Goal: Task Accomplishment & Management: Use online tool/utility

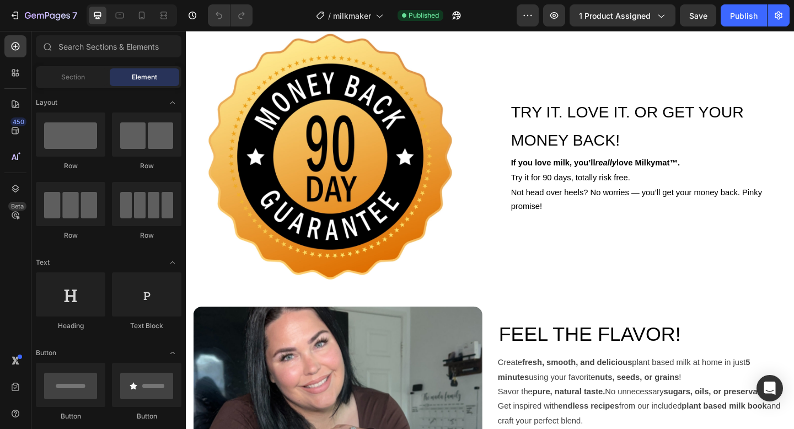
scroll to position [3485, 0]
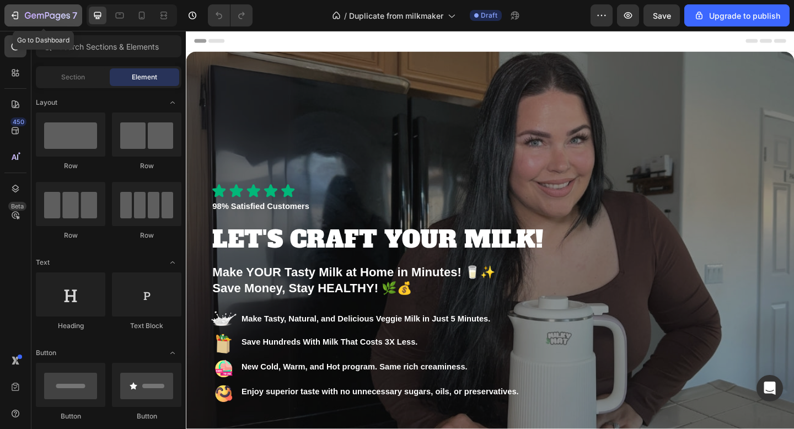
click at [12, 14] on icon "button" at bounding box center [14, 15] width 5 height 3
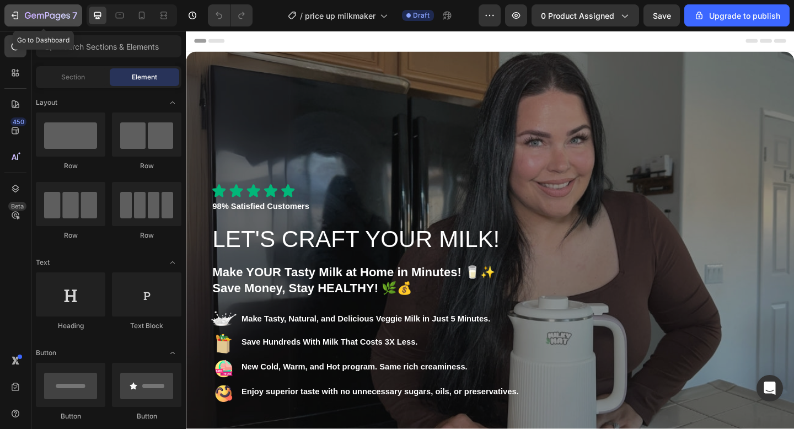
click at [17, 19] on icon "button" at bounding box center [16, 16] width 5 height 8
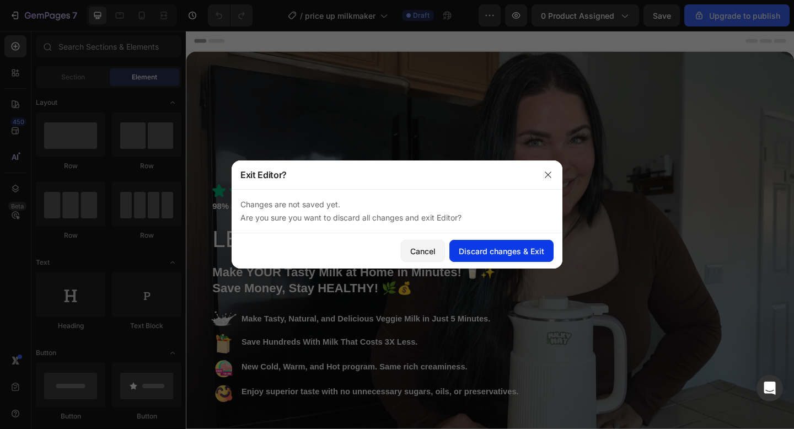
click at [491, 254] on div "Discard changes & Exit" at bounding box center [501, 251] width 85 height 12
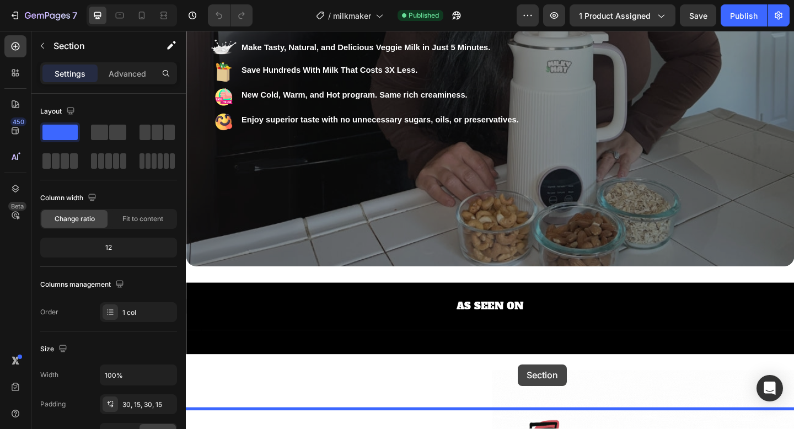
scroll to position [309, 0]
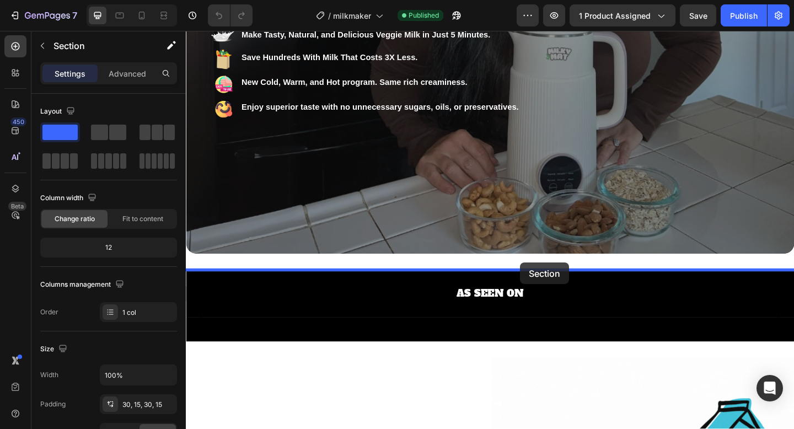
drag, startPoint x: 572, startPoint y: 73, endPoint x: 549, endPoint y: 283, distance: 211.3
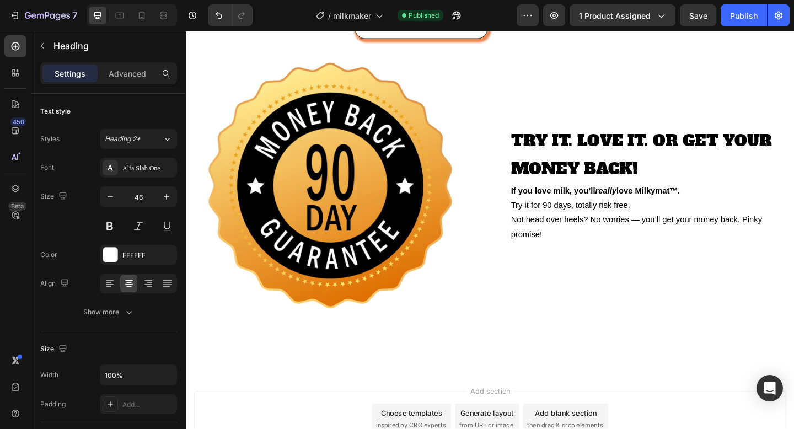
scroll to position [5404, 0]
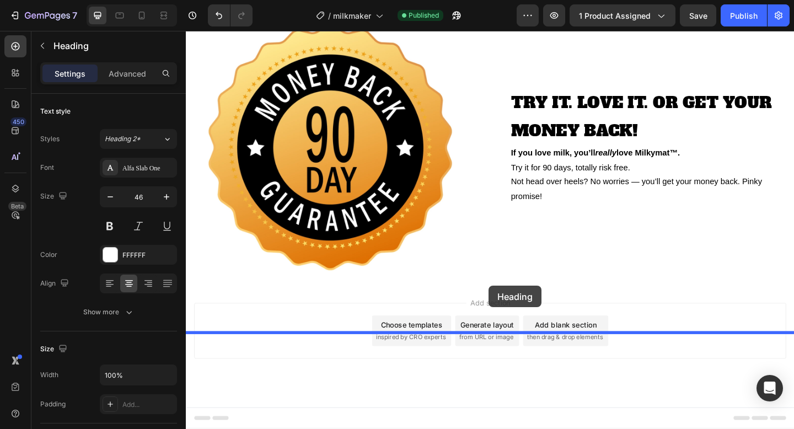
drag, startPoint x: 512, startPoint y: 186, endPoint x: 515, endPoint y: 308, distance: 121.8
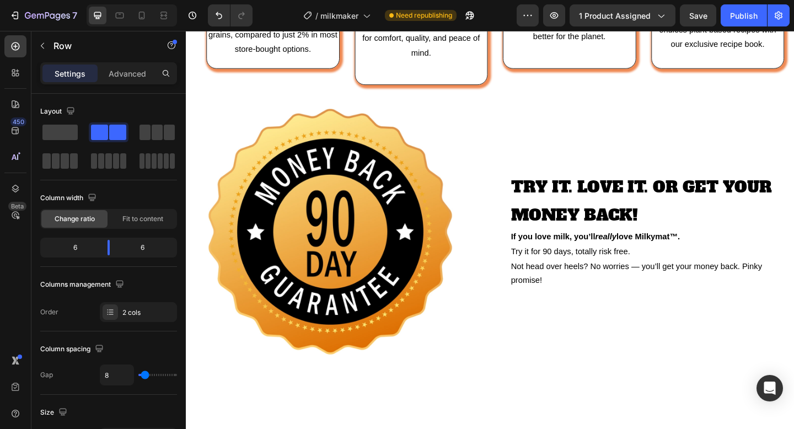
scroll to position [5440, 0]
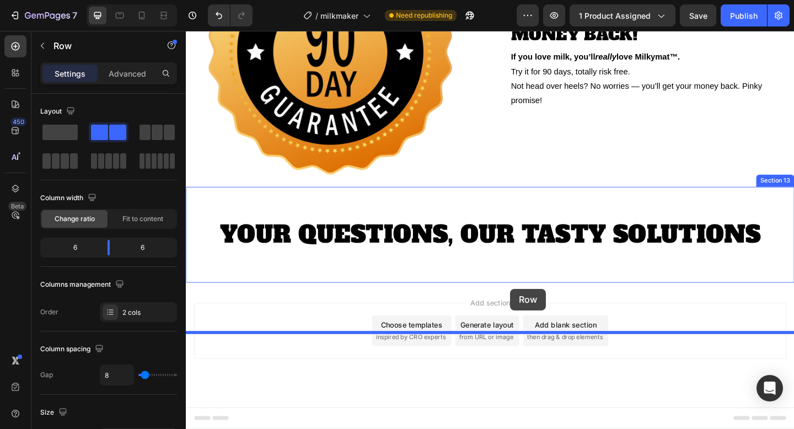
drag, startPoint x: 515, startPoint y: 233, endPoint x: 538, endPoint y: 311, distance: 81.8
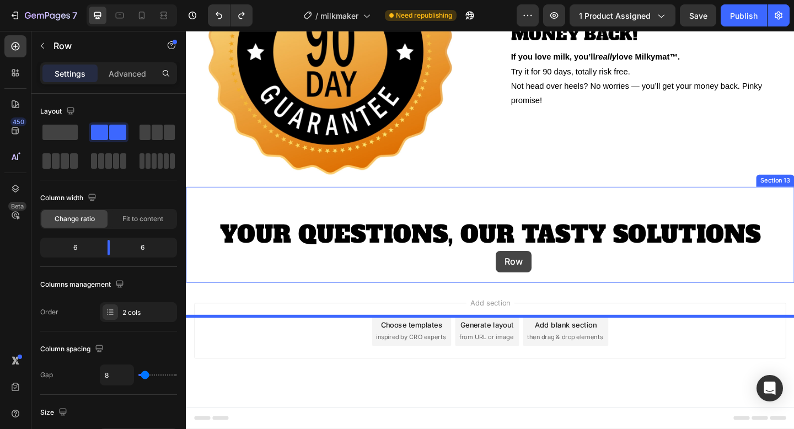
drag, startPoint x: 516, startPoint y: 143, endPoint x: 523, endPoint y: 270, distance: 126.9
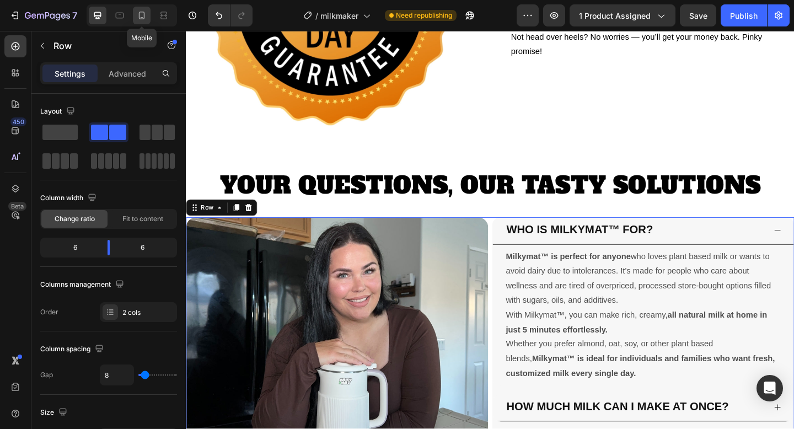
click at [141, 17] on icon at bounding box center [142, 17] width 3 height 1
type input "0"
type input "100%"
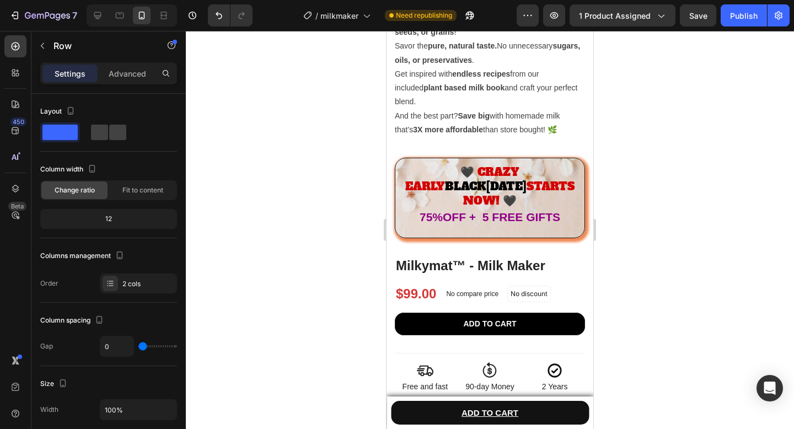
scroll to position [998, 0]
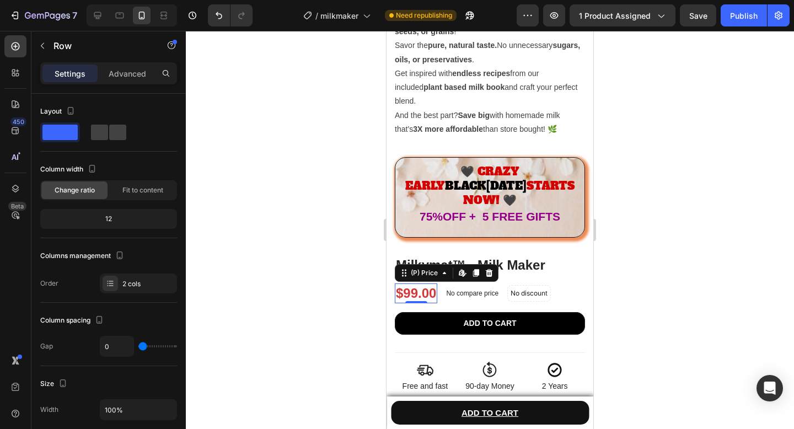
click at [413, 283] on div "$99.00" at bounding box center [416, 292] width 42 height 19
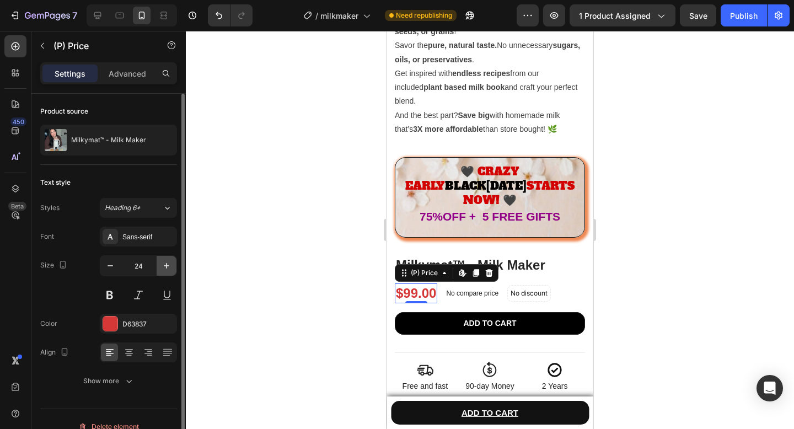
click at [171, 265] on icon "button" at bounding box center [166, 265] width 11 height 11
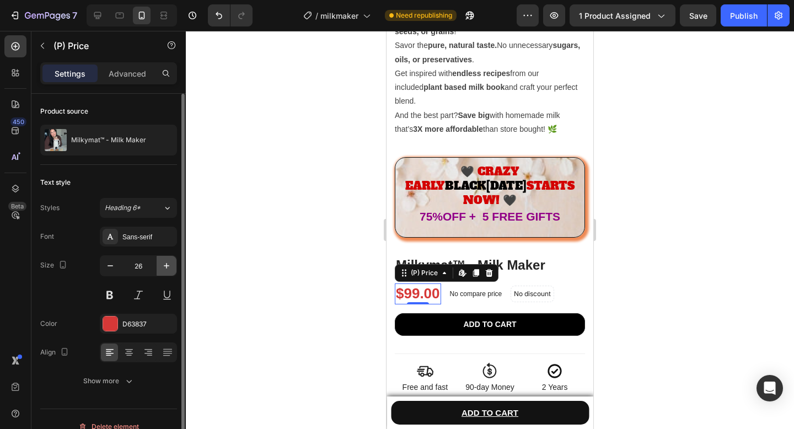
click at [171, 265] on icon "button" at bounding box center [166, 265] width 11 height 11
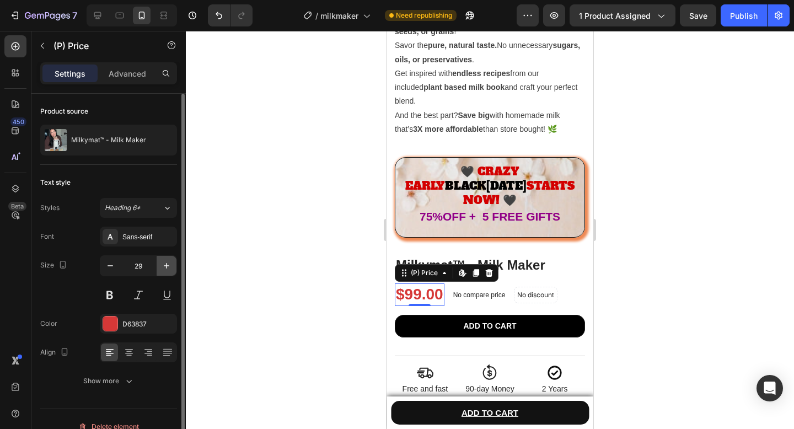
click at [171, 265] on icon "button" at bounding box center [166, 265] width 11 height 11
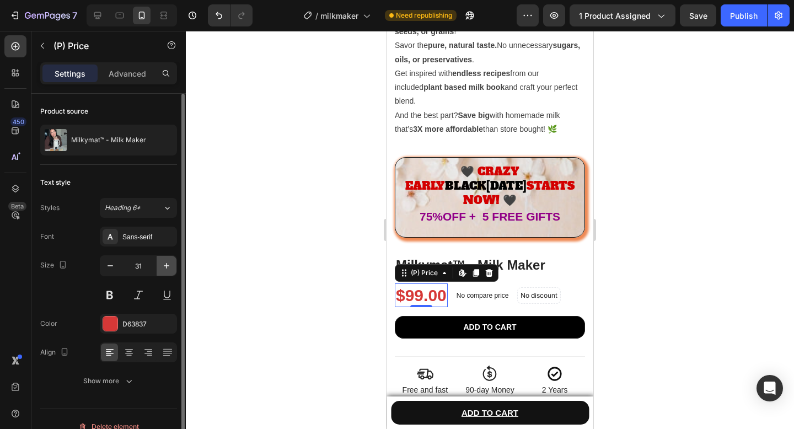
click at [171, 265] on icon "button" at bounding box center [166, 265] width 11 height 11
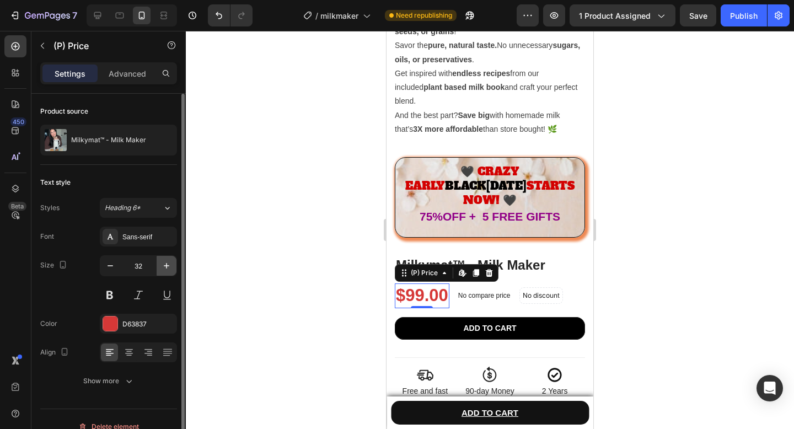
click at [171, 265] on icon "button" at bounding box center [166, 265] width 11 height 11
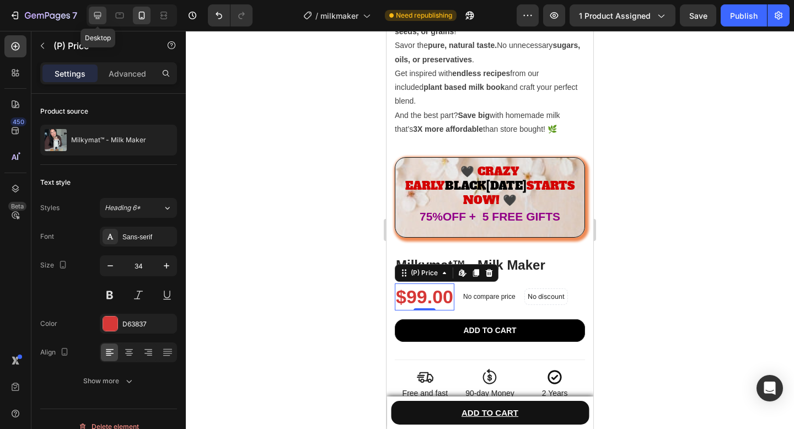
click at [101, 20] on icon at bounding box center [97, 15] width 11 height 11
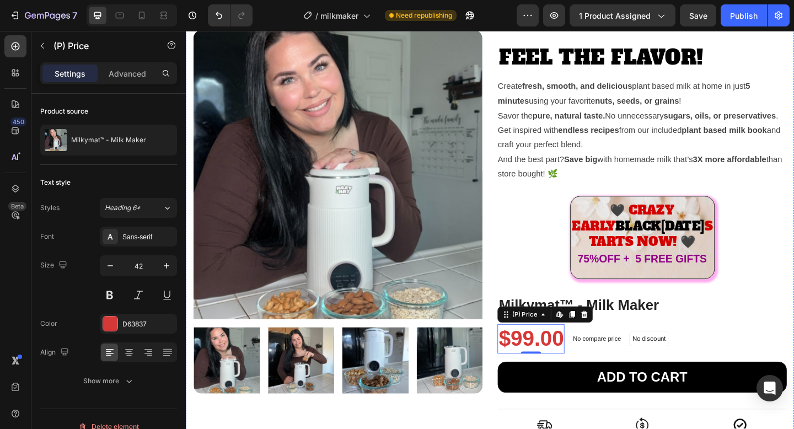
scroll to position [430, 0]
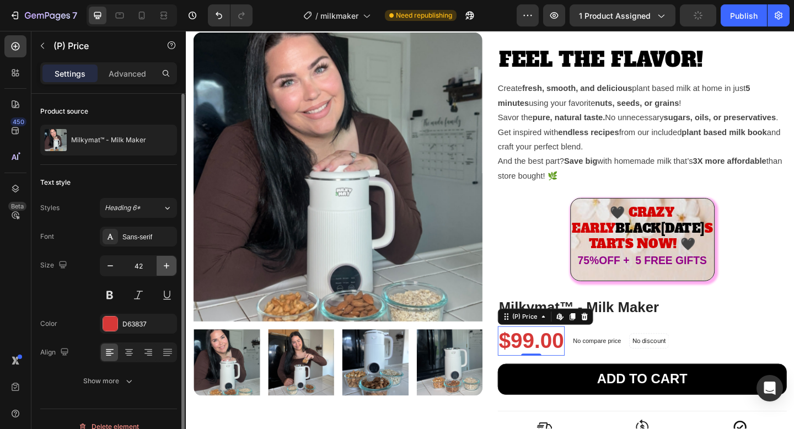
click at [170, 266] on icon "button" at bounding box center [166, 265] width 11 height 11
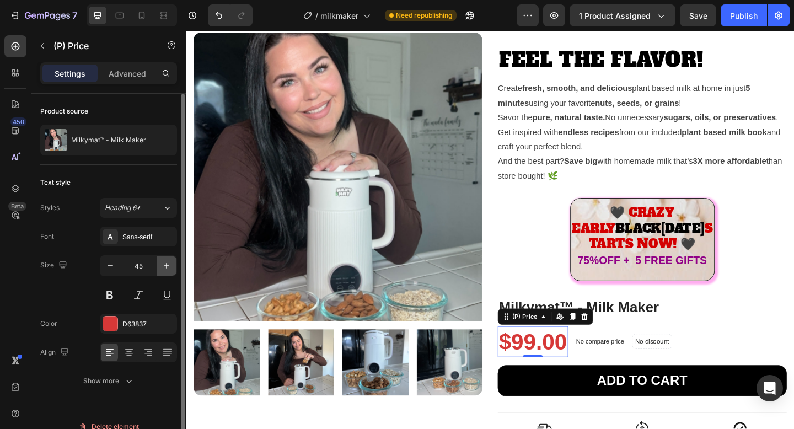
click at [170, 266] on icon "button" at bounding box center [166, 265] width 11 height 11
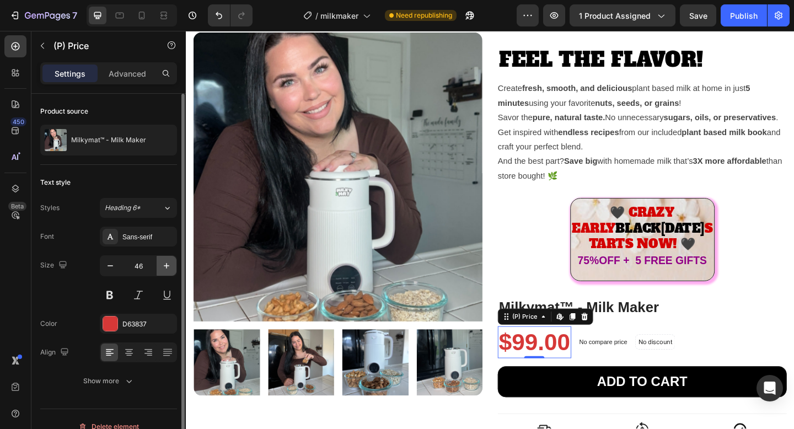
click at [170, 266] on icon "button" at bounding box center [166, 265] width 11 height 11
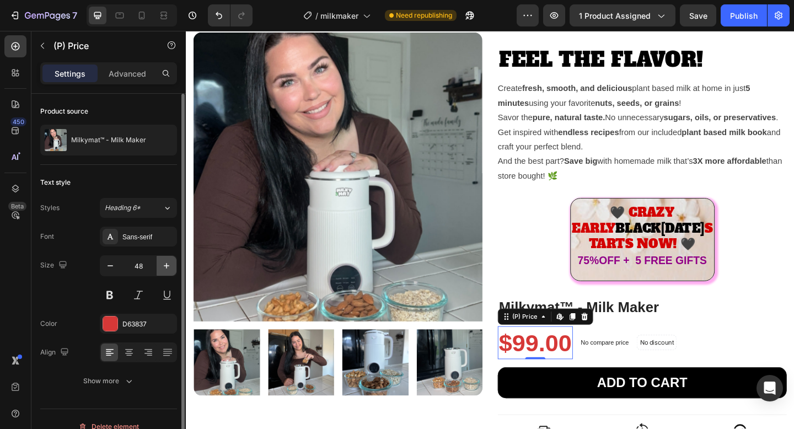
click at [170, 266] on icon "button" at bounding box center [166, 265] width 11 height 11
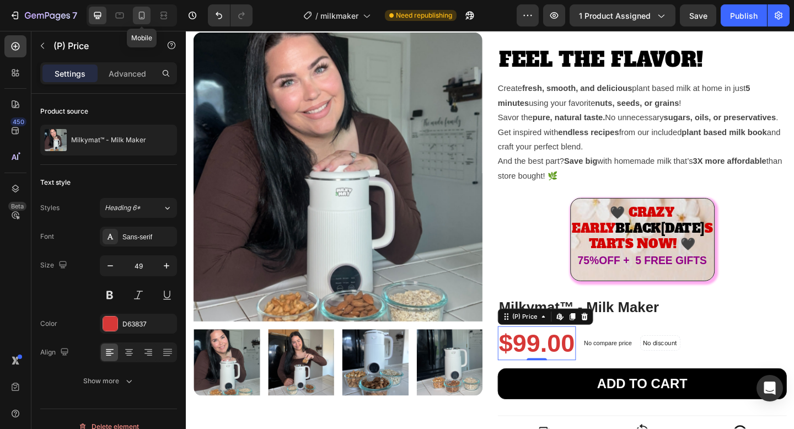
click at [144, 15] on icon at bounding box center [142, 16] width 6 height 8
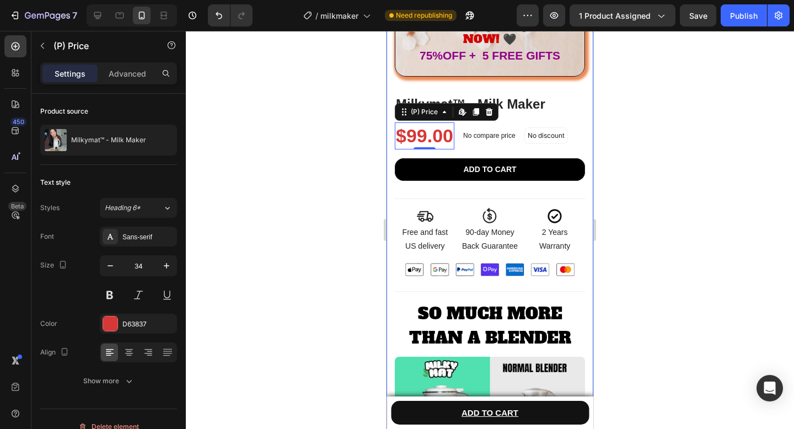
scroll to position [1159, 0]
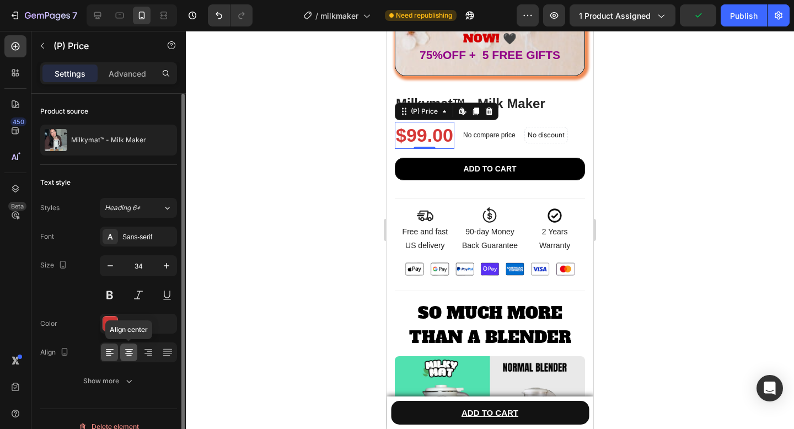
click at [130, 352] on icon at bounding box center [128, 352] width 11 height 11
click at [111, 356] on icon at bounding box center [109, 352] width 11 height 11
click at [128, 353] on icon at bounding box center [129, 353] width 8 height 1
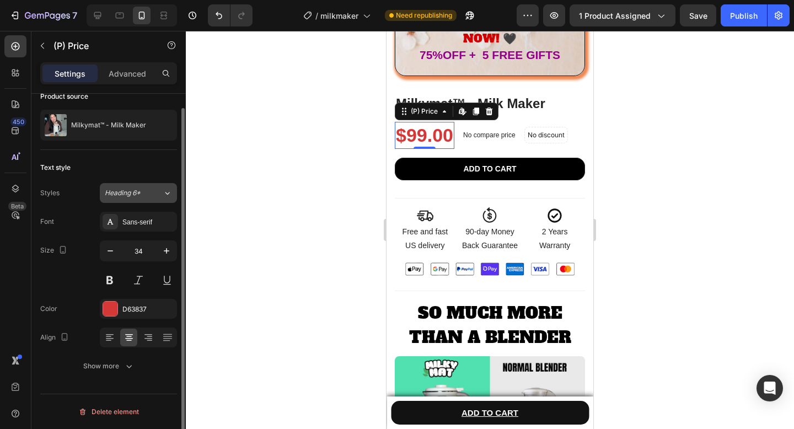
click at [135, 192] on span "Heading 6*" at bounding box center [123, 193] width 36 height 10
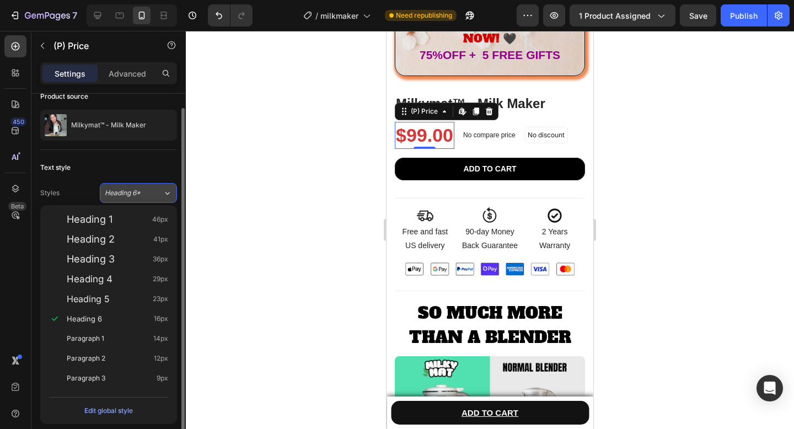
click at [135, 192] on span "Heading 6*" at bounding box center [123, 193] width 36 height 10
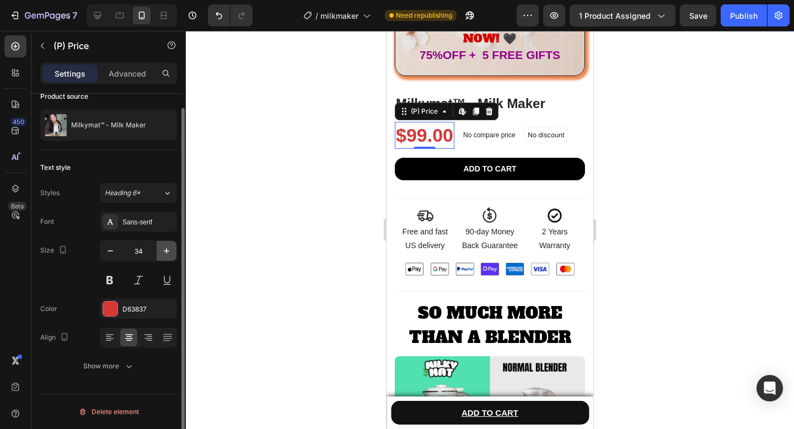
click at [168, 250] on icon "button" at bounding box center [166, 250] width 11 height 11
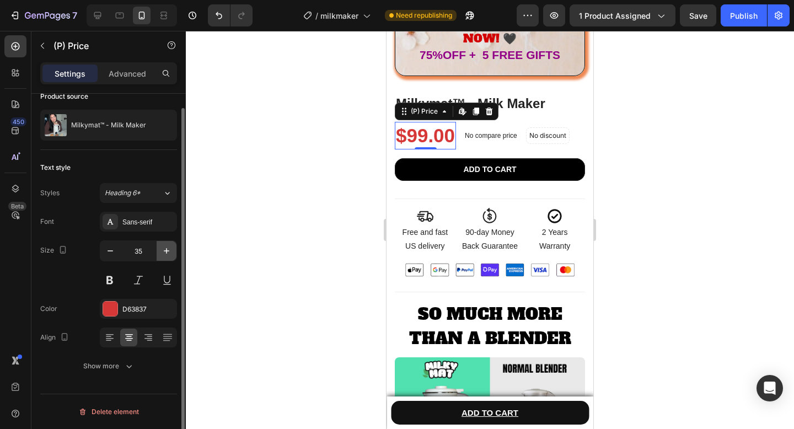
click at [168, 250] on icon "button" at bounding box center [166, 250] width 11 height 11
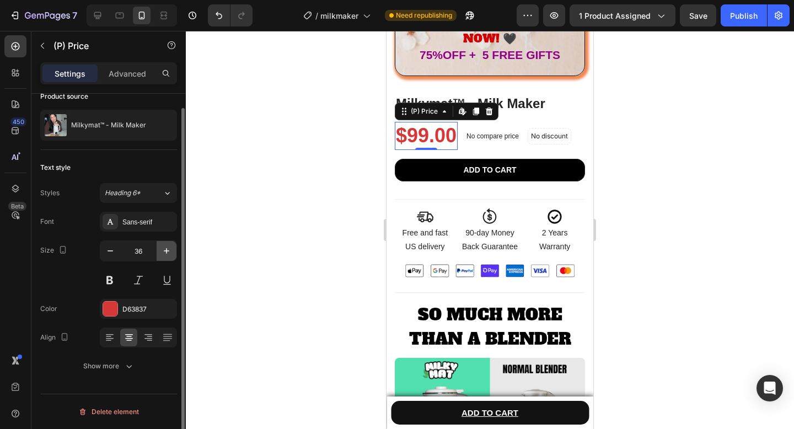
click at [168, 250] on icon "button" at bounding box center [166, 250] width 11 height 11
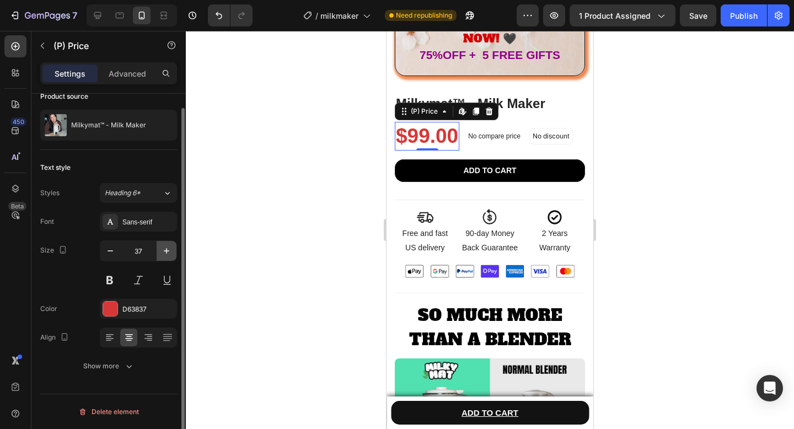
click at [168, 250] on icon "button" at bounding box center [166, 250] width 11 height 11
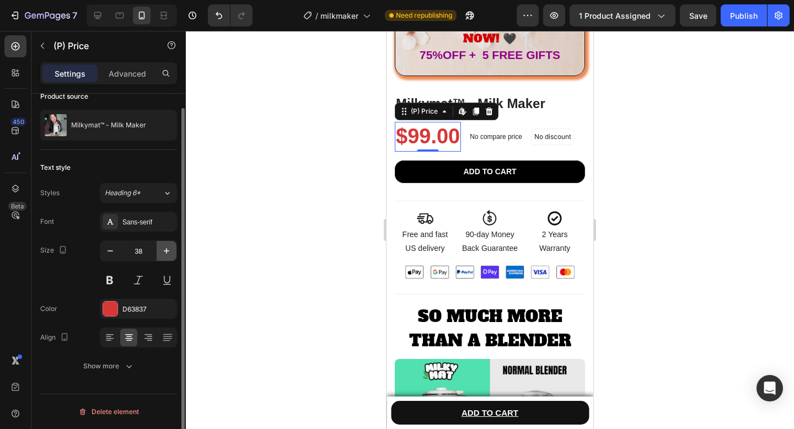
click at [168, 250] on icon "button" at bounding box center [166, 250] width 11 height 11
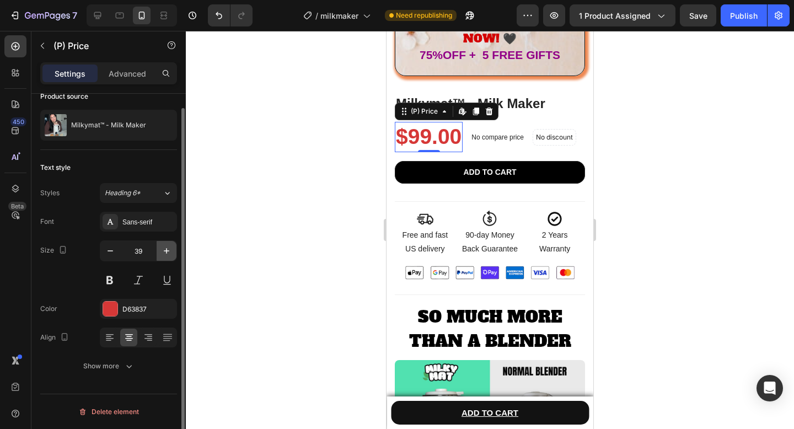
click at [168, 250] on icon "button" at bounding box center [166, 250] width 11 height 11
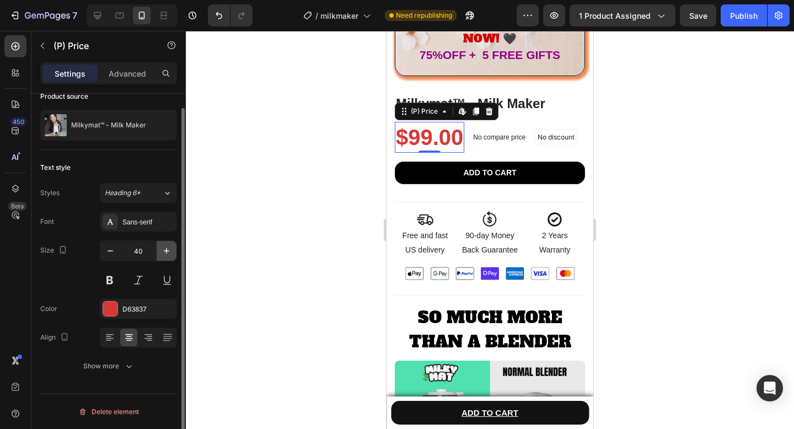
click at [168, 250] on icon "button" at bounding box center [166, 250] width 11 height 11
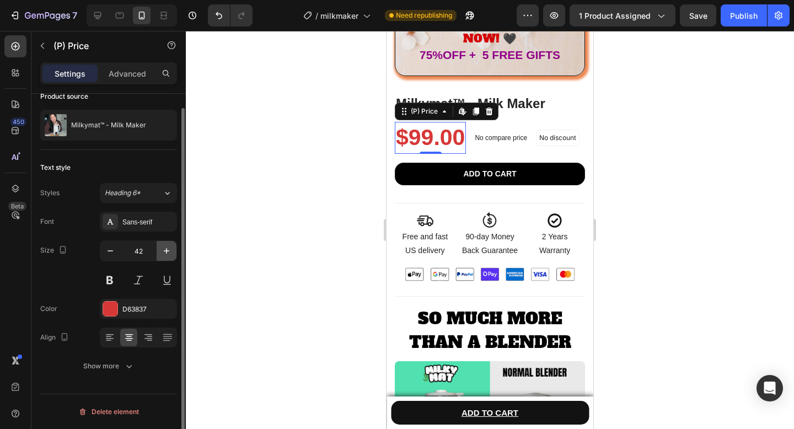
click at [168, 250] on icon "button" at bounding box center [166, 250] width 11 height 11
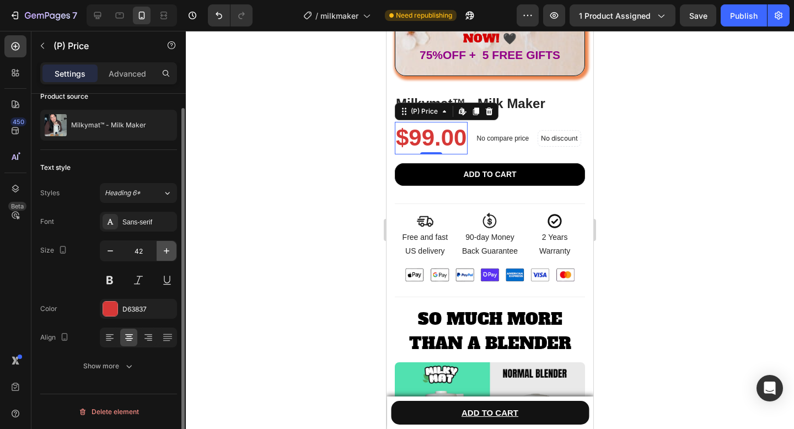
type input "43"
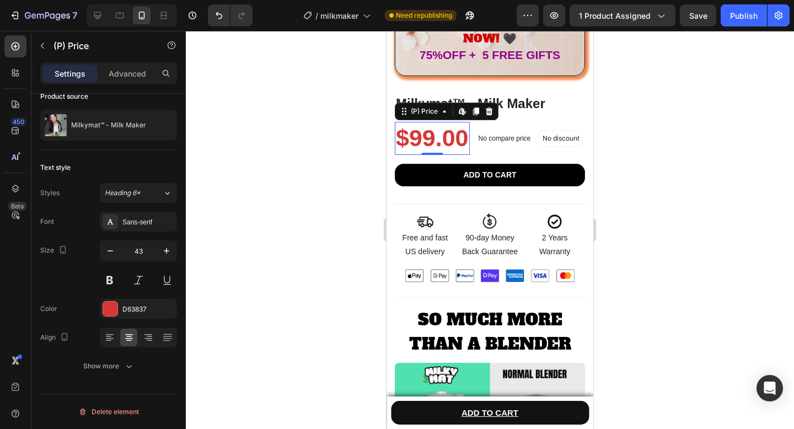
click at [295, 118] on div at bounding box center [490, 230] width 608 height 398
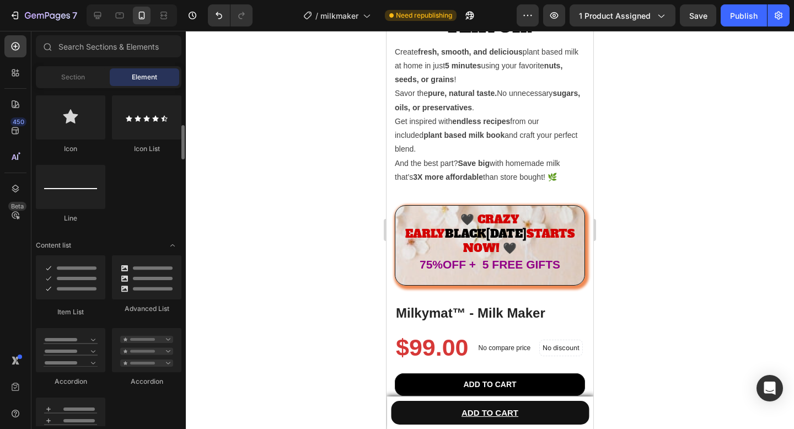
scroll to position [743, 0]
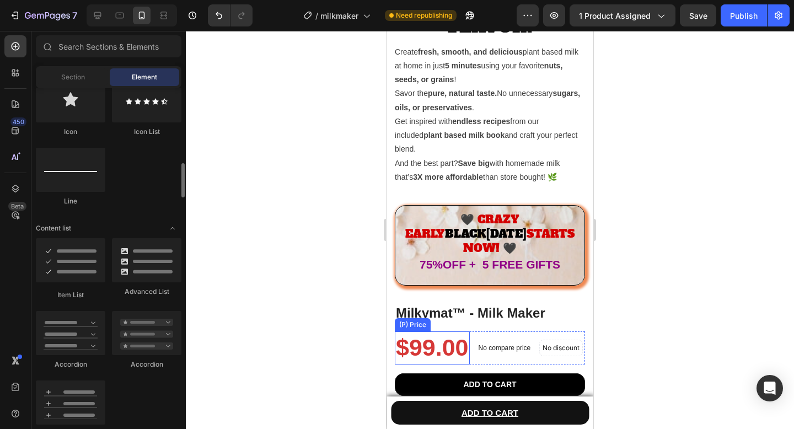
click at [415, 331] on div "$99.00" at bounding box center [432, 347] width 75 height 33
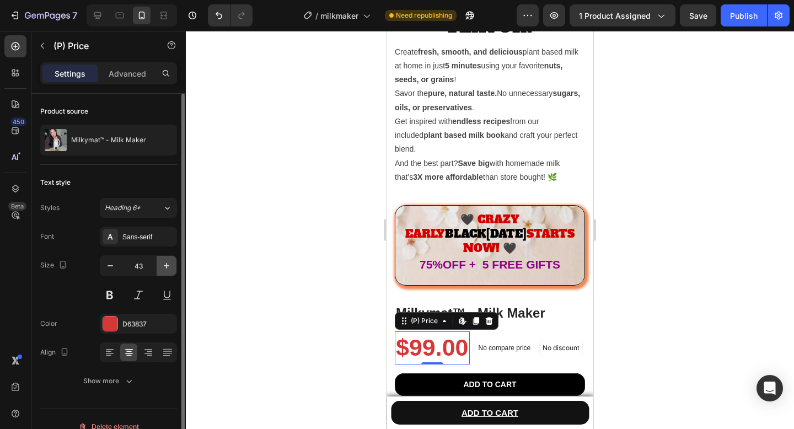
click at [167, 264] on icon "button" at bounding box center [166, 265] width 11 height 11
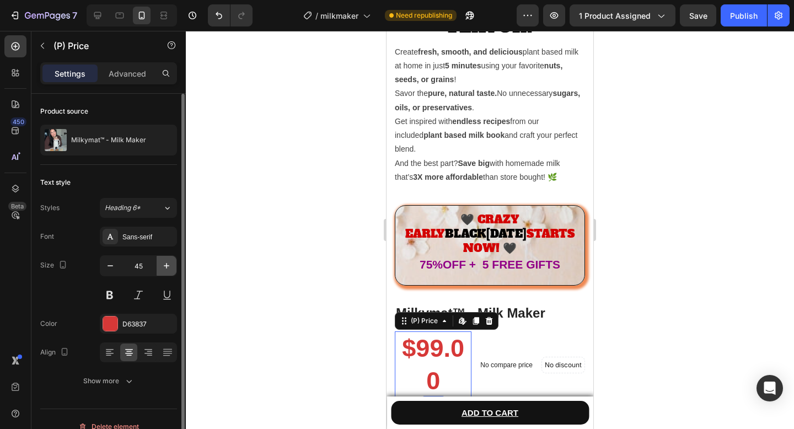
click at [167, 264] on icon "button" at bounding box center [166, 265] width 11 height 11
click at [107, 267] on icon "button" at bounding box center [110, 265] width 11 height 11
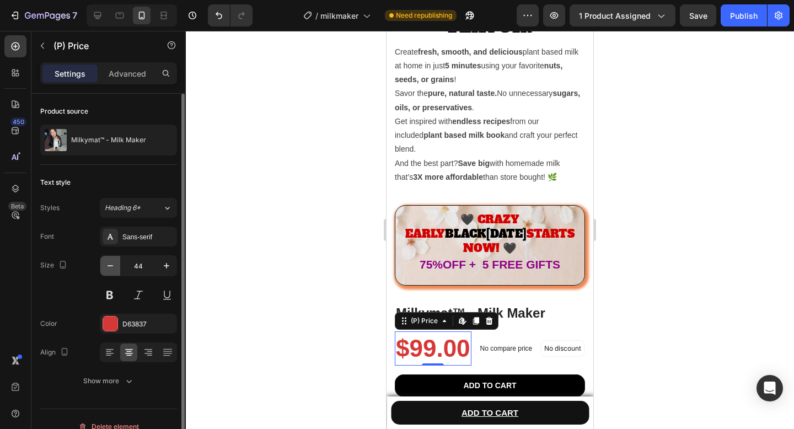
click at [107, 267] on icon "button" at bounding box center [110, 265] width 11 height 11
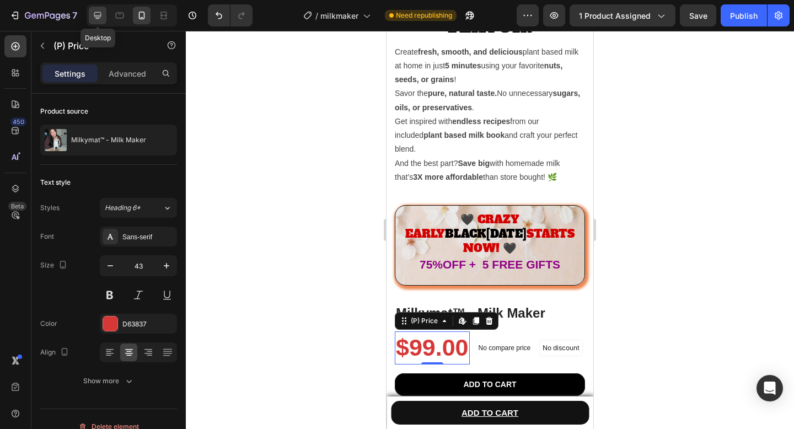
click at [99, 14] on icon at bounding box center [97, 15] width 11 height 11
type input "49"
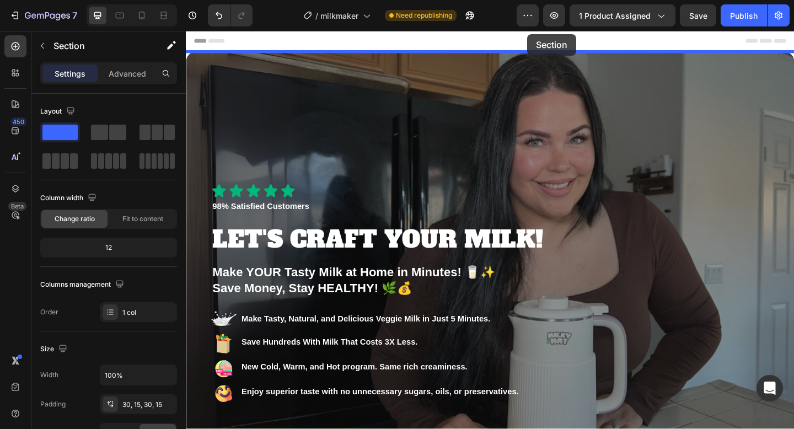
drag, startPoint x: 524, startPoint y: 207, endPoint x: 557, endPoint y: 34, distance: 175.6
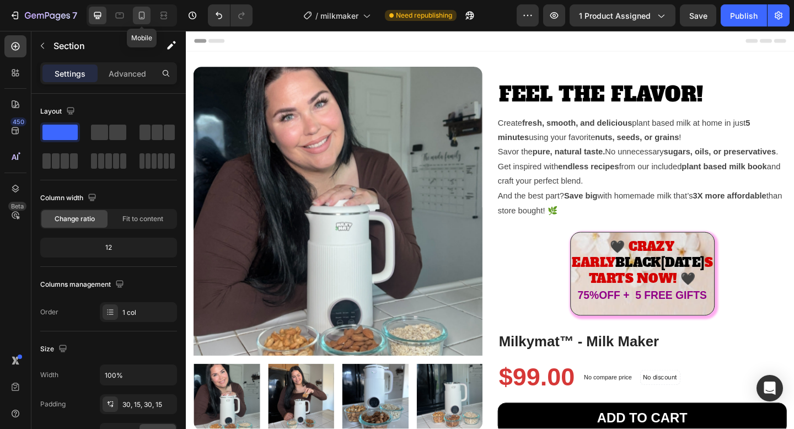
click at [146, 16] on icon at bounding box center [141, 15] width 11 height 11
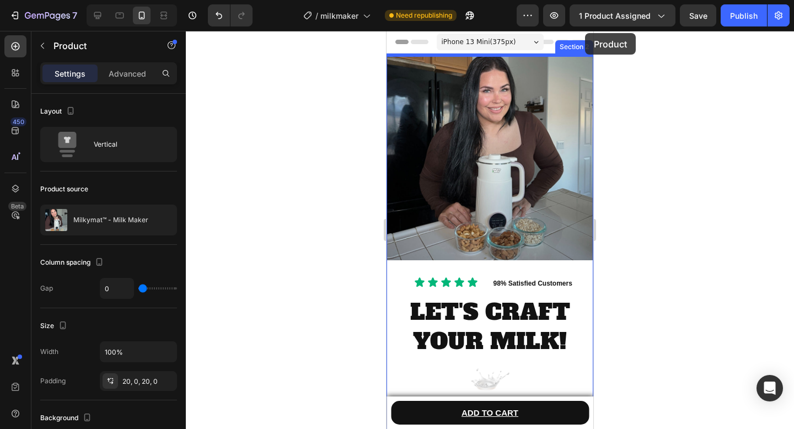
drag, startPoint x: 574, startPoint y: 241, endPoint x: 585, endPoint y: 33, distance: 208.6
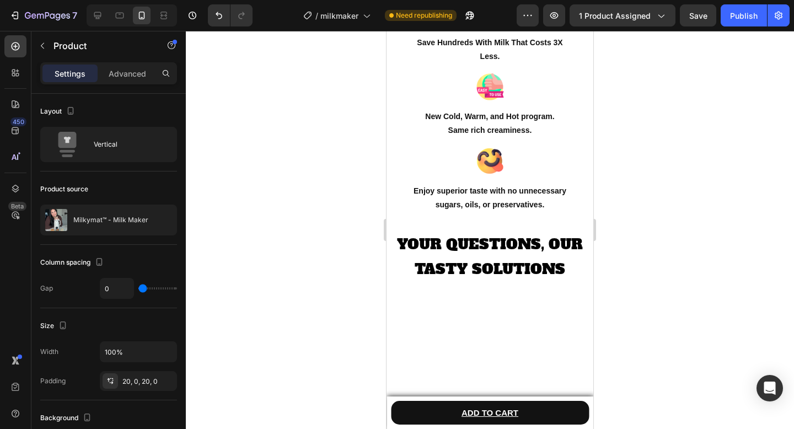
scroll to position [1577, 0]
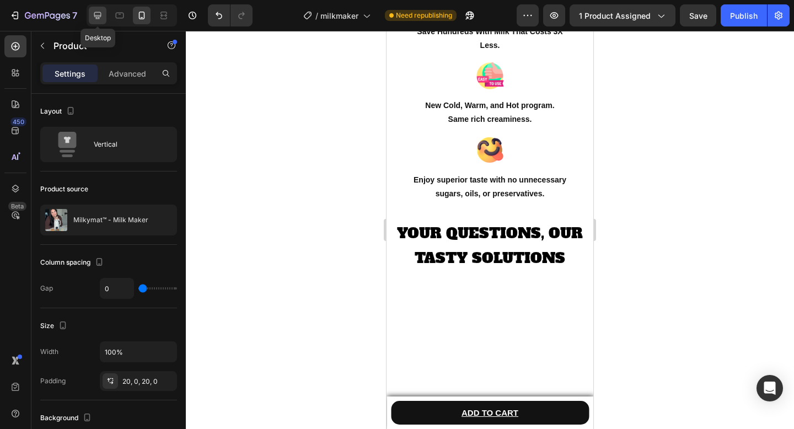
click at [99, 8] on div at bounding box center [98, 16] width 18 height 18
type input "30"
type input "1200"
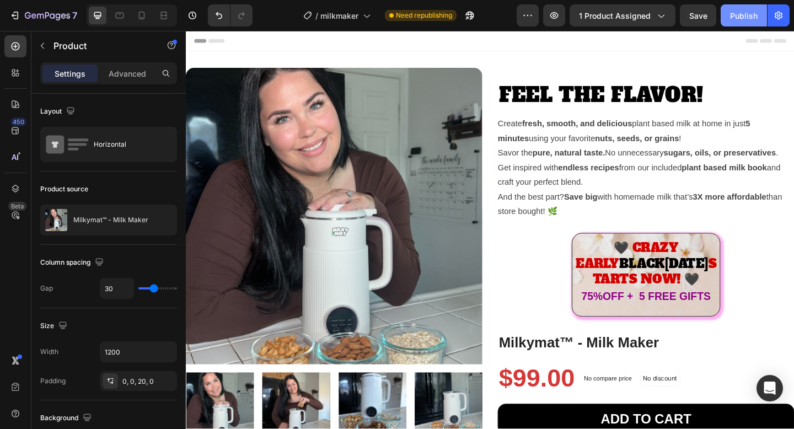
click at [735, 13] on div "Publish" at bounding box center [744, 16] width 28 height 12
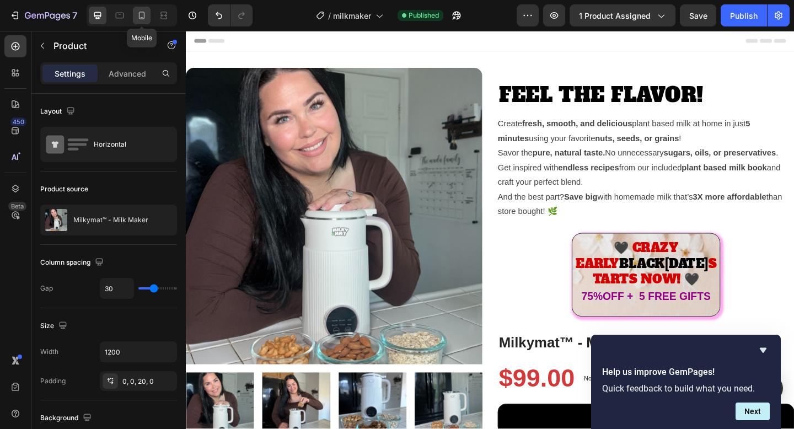
click at [148, 22] on div at bounding box center [142, 16] width 18 height 18
type input "0"
type input "100%"
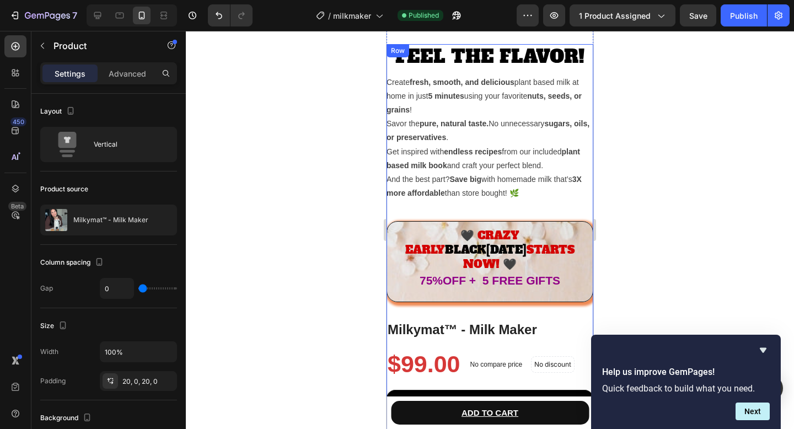
scroll to position [283, 0]
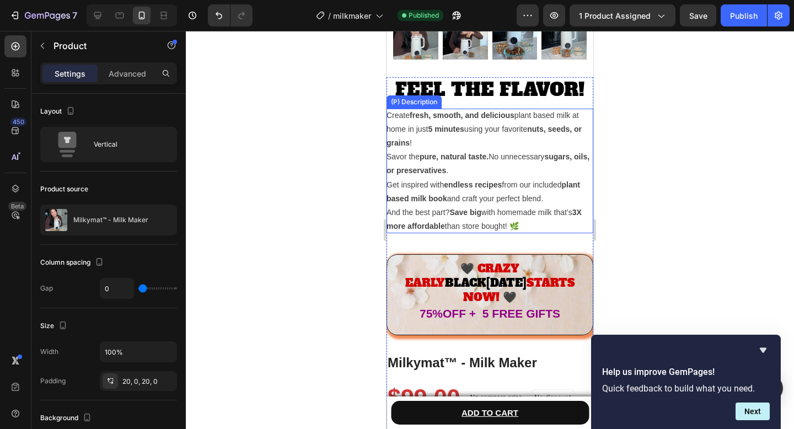
click at [479, 160] on strong "pure, natural taste." at bounding box center [453, 156] width 69 height 9
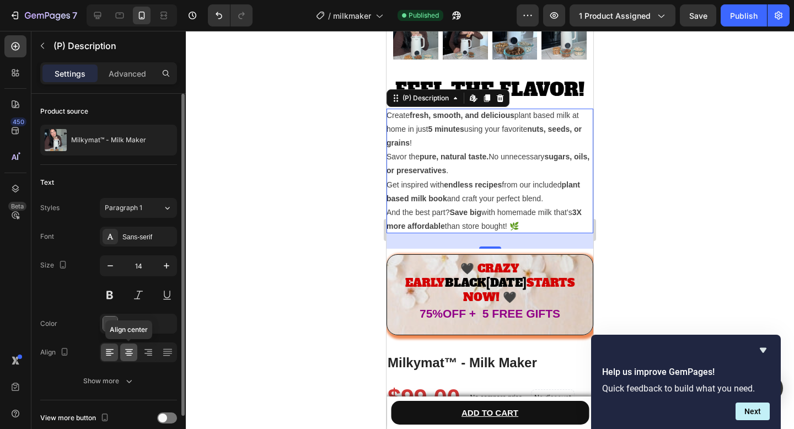
click at [130, 354] on icon at bounding box center [128, 352] width 11 height 11
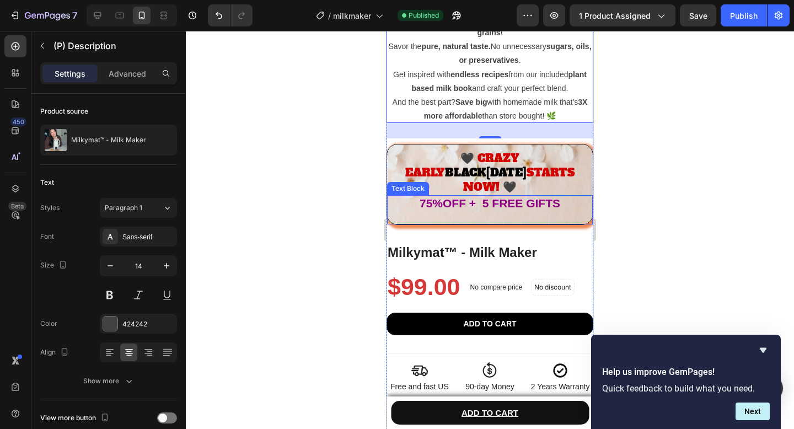
scroll to position [397, 0]
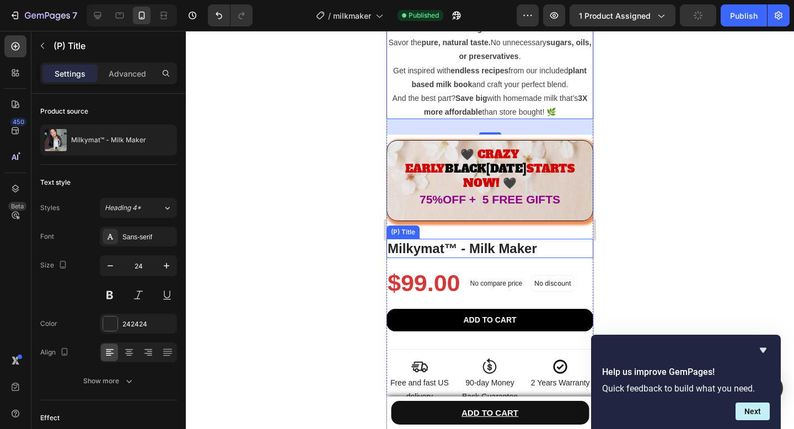
click at [417, 239] on h1 "Milkymat™ - Milk Maker" at bounding box center [489, 248] width 207 height 19
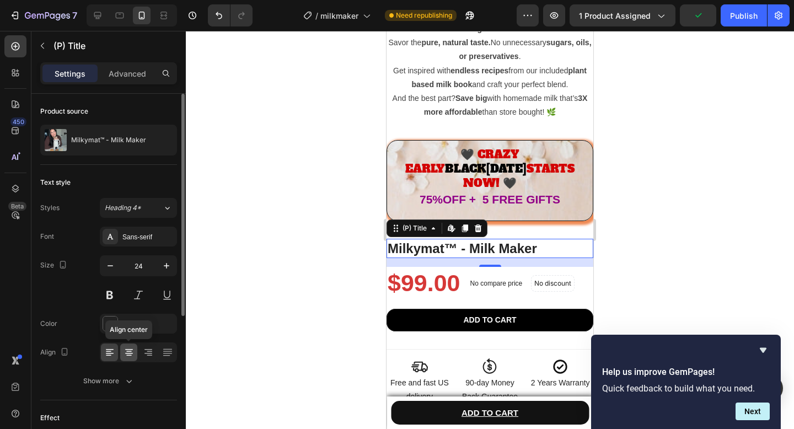
click at [127, 352] on icon at bounding box center [128, 352] width 11 height 11
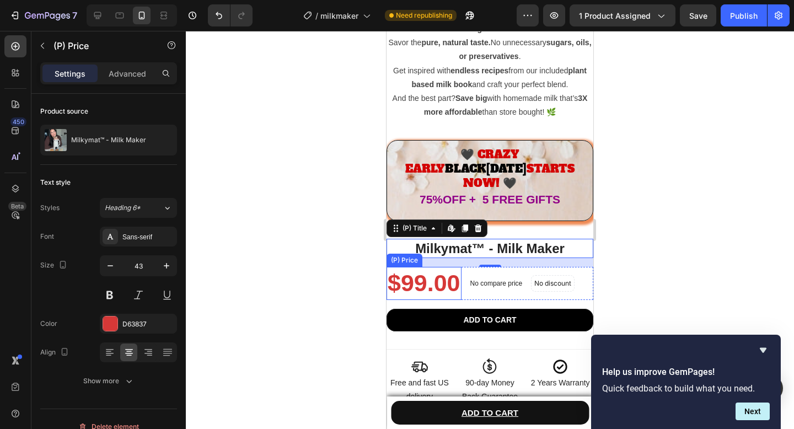
click at [426, 267] on div "$99.00" at bounding box center [423, 283] width 75 height 33
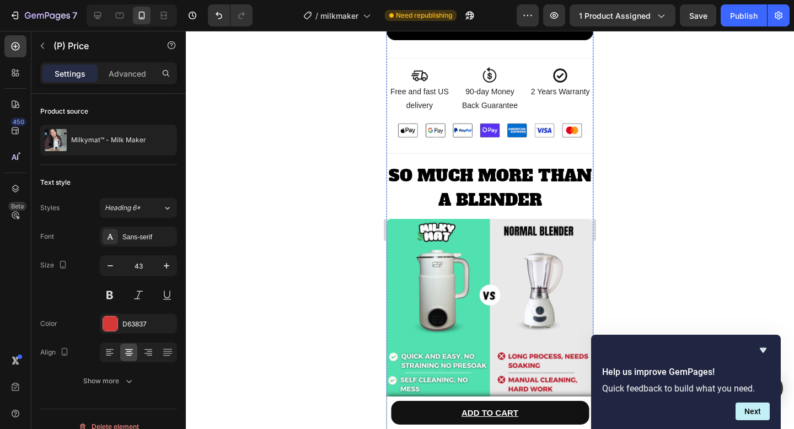
scroll to position [705, 0]
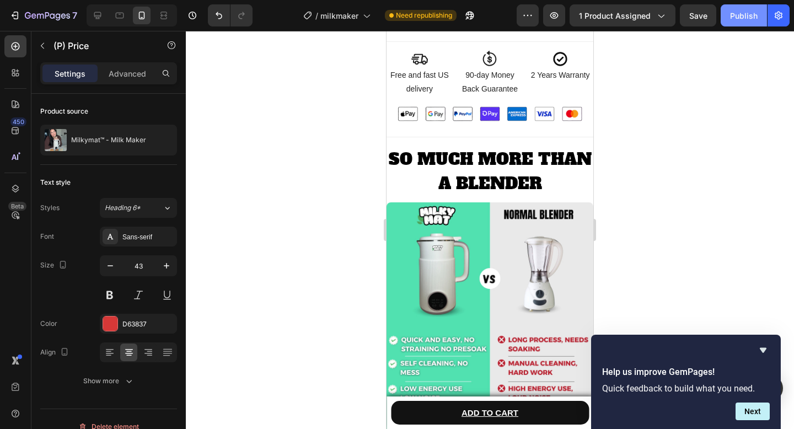
click at [731, 14] on div "Publish" at bounding box center [744, 16] width 28 height 12
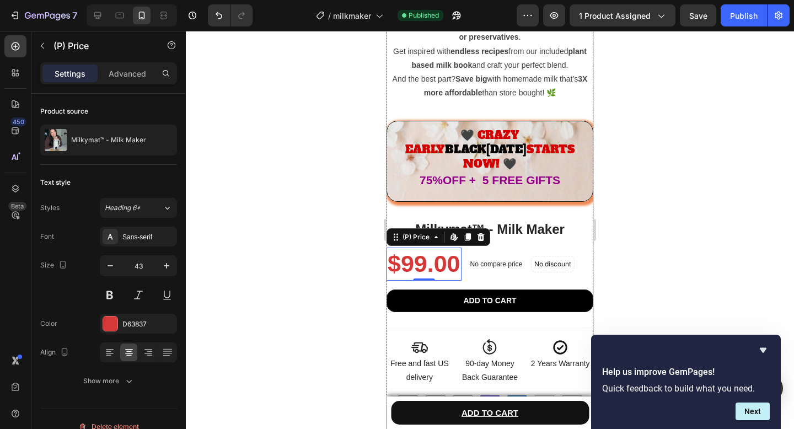
scroll to position [427, 0]
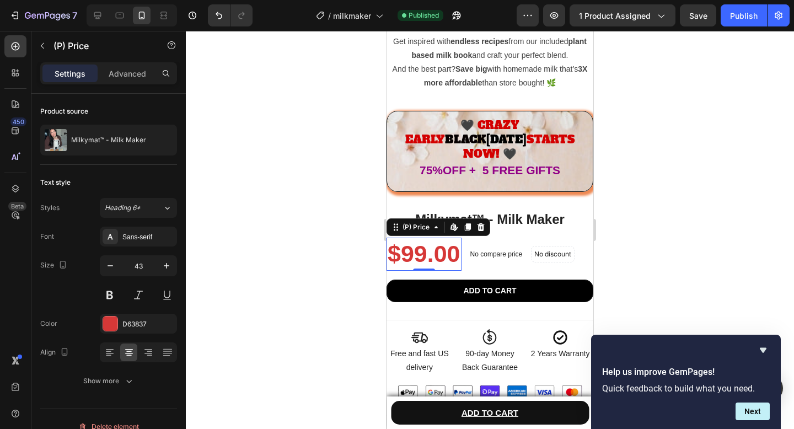
click at [425, 243] on div "$99.00" at bounding box center [423, 254] width 75 height 33
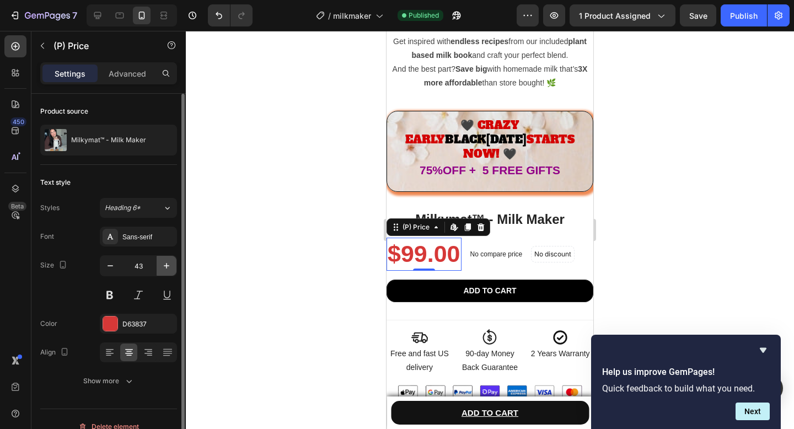
click at [161, 263] on icon "button" at bounding box center [166, 265] width 11 height 11
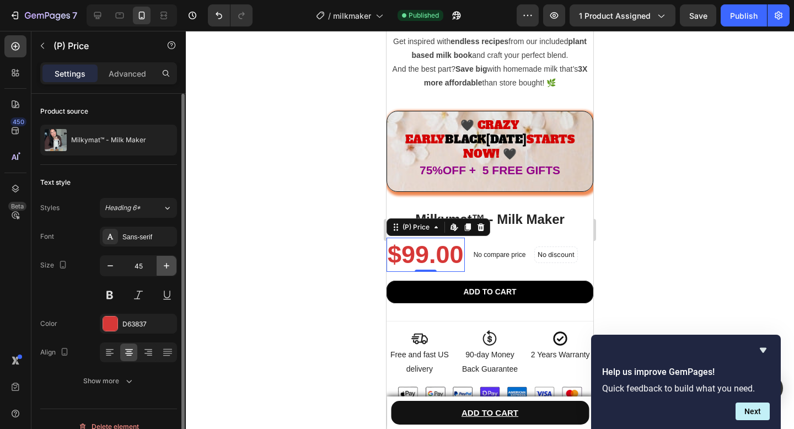
click at [161, 263] on icon "button" at bounding box center [166, 265] width 11 height 11
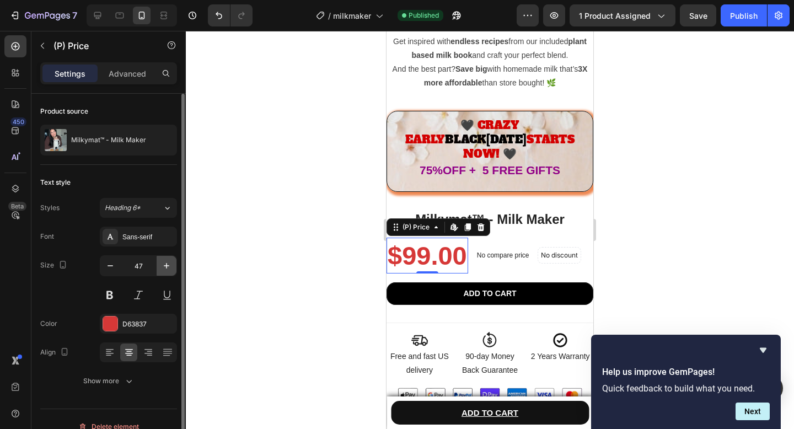
click at [161, 263] on icon "button" at bounding box center [166, 265] width 11 height 11
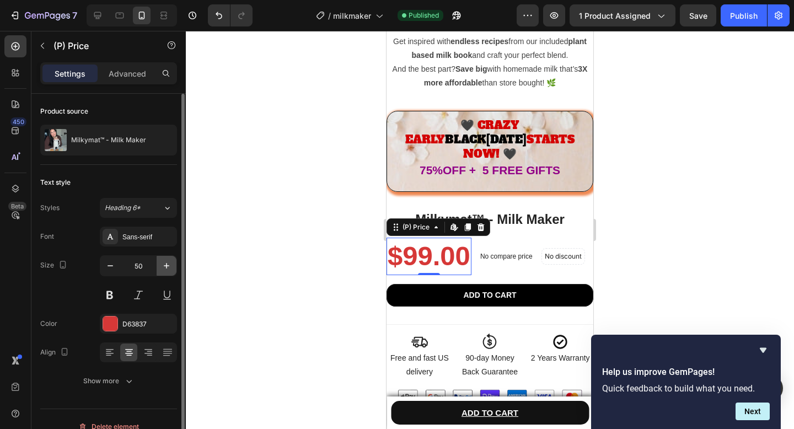
click at [161, 263] on icon "button" at bounding box center [166, 265] width 11 height 11
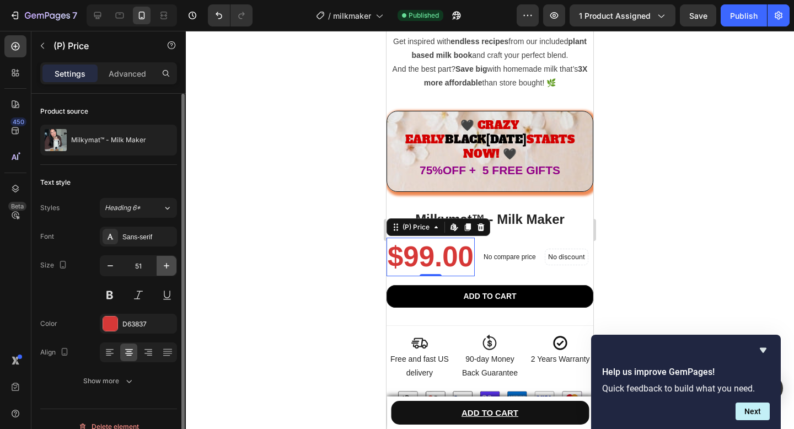
click at [161, 263] on icon "button" at bounding box center [166, 265] width 11 height 11
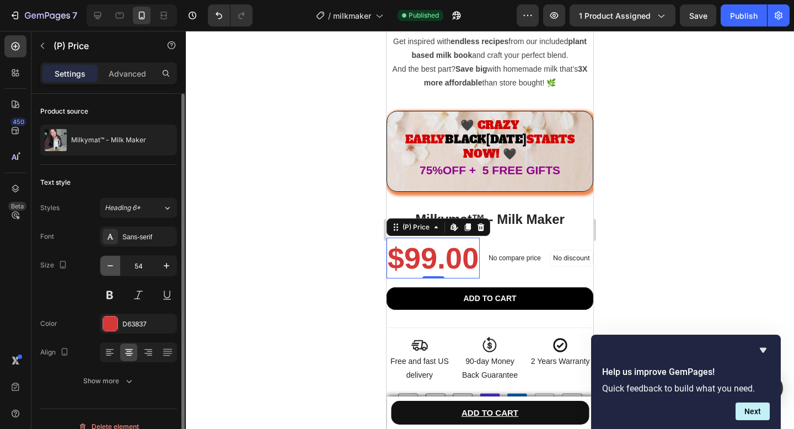
click at [103, 271] on button "button" at bounding box center [110, 266] width 20 height 20
type input "53"
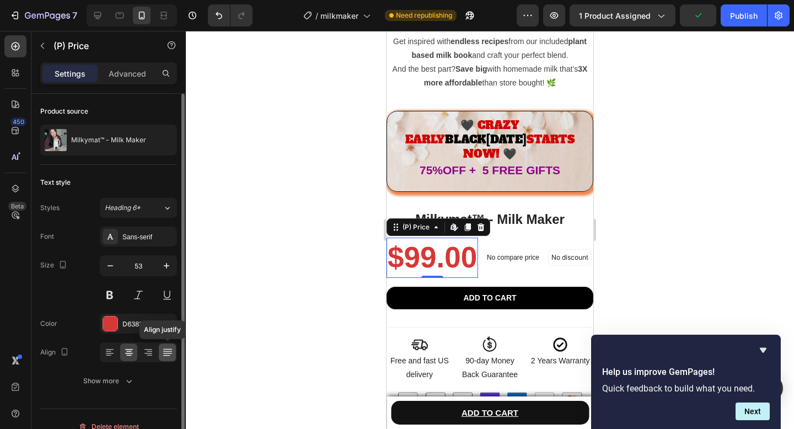
click at [166, 353] on icon at bounding box center [167, 353] width 9 height 1
click at [125, 352] on icon at bounding box center [128, 352] width 11 height 11
click at [145, 351] on icon at bounding box center [148, 352] width 11 height 11
click at [134, 357] on icon at bounding box center [128, 352] width 11 height 11
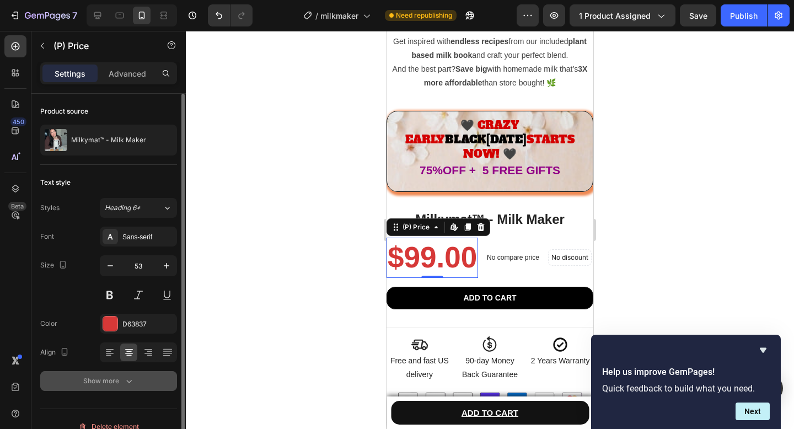
click at [126, 381] on icon "button" at bounding box center [128, 380] width 11 height 11
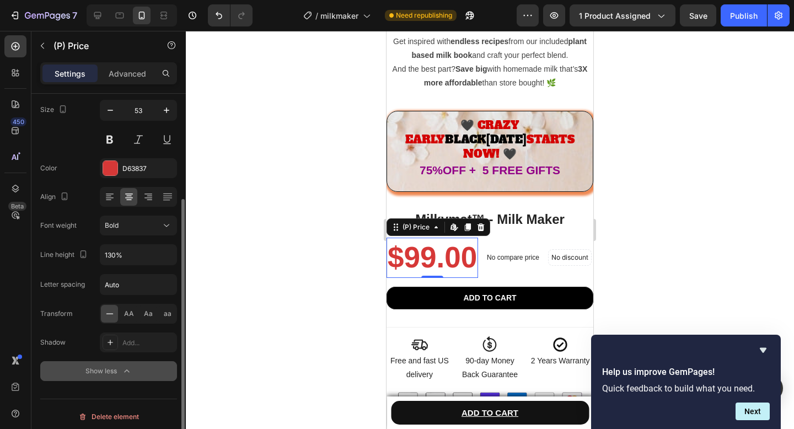
scroll to position [160, 0]
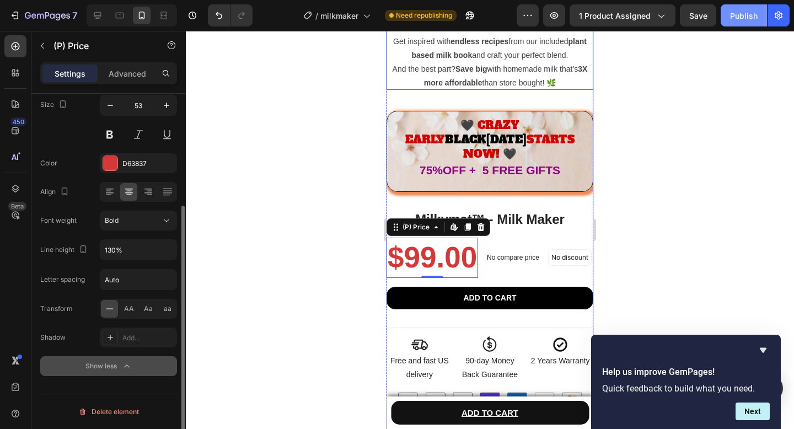
click at [745, 13] on div "Publish" at bounding box center [744, 16] width 28 height 12
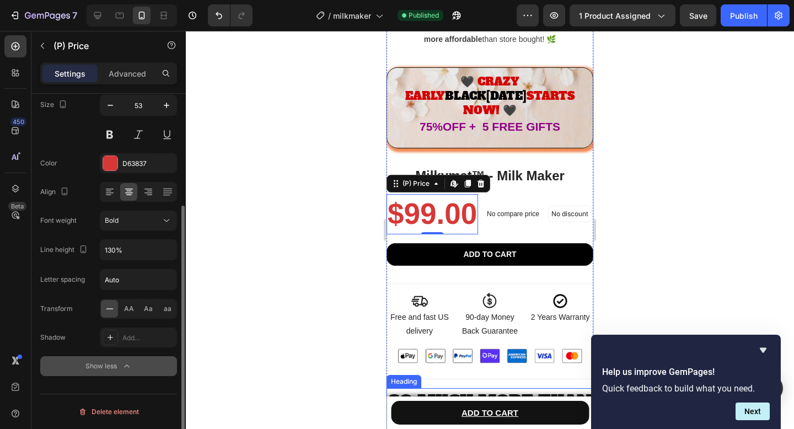
scroll to position [475, 0]
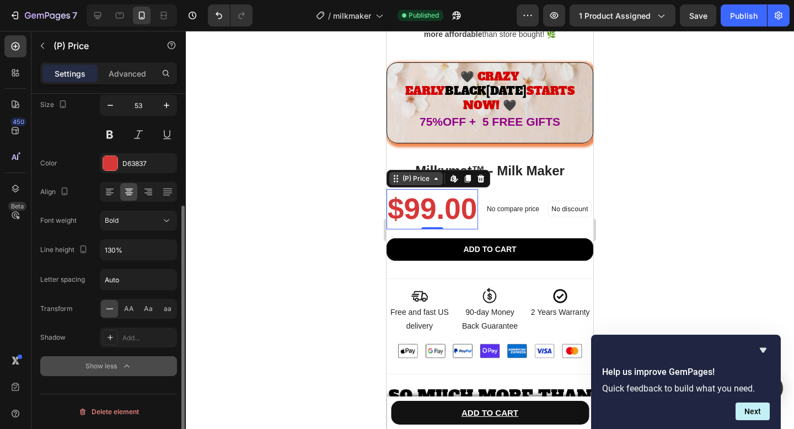
click at [396, 174] on icon at bounding box center [395, 178] width 9 height 9
click at [320, 203] on div at bounding box center [490, 230] width 608 height 398
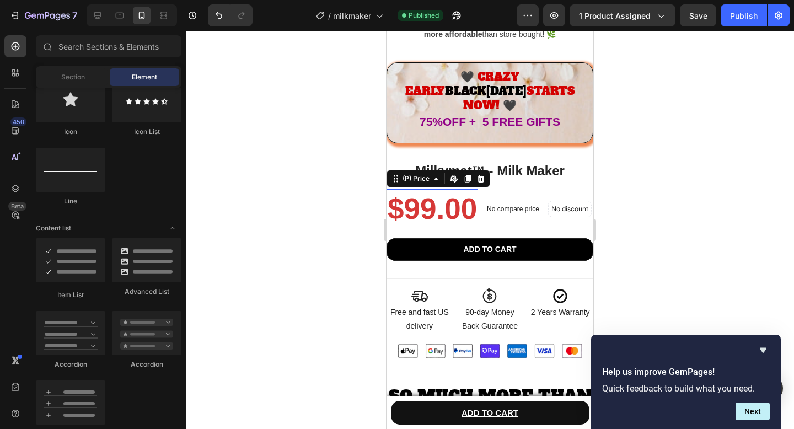
click at [412, 189] on div "$99.00" at bounding box center [431, 209] width 91 height 40
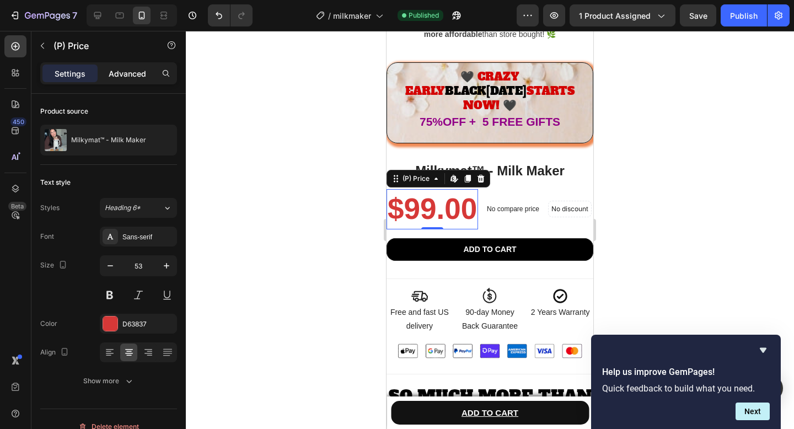
click at [128, 76] on p "Advanced" at bounding box center [127, 74] width 37 height 12
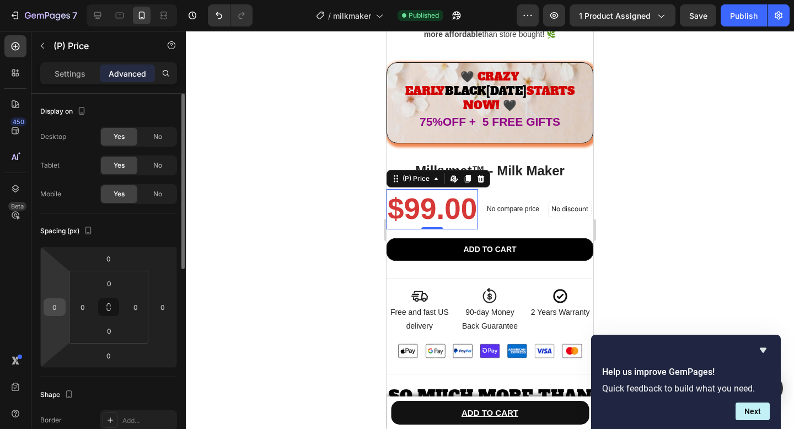
click at [60, 309] on input "0" at bounding box center [54, 307] width 17 height 17
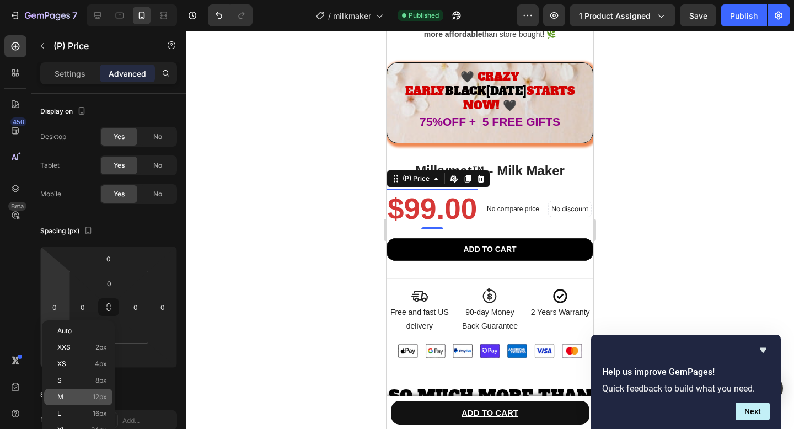
click at [66, 393] on p "M 12px" at bounding box center [82, 397] width 50 height 8
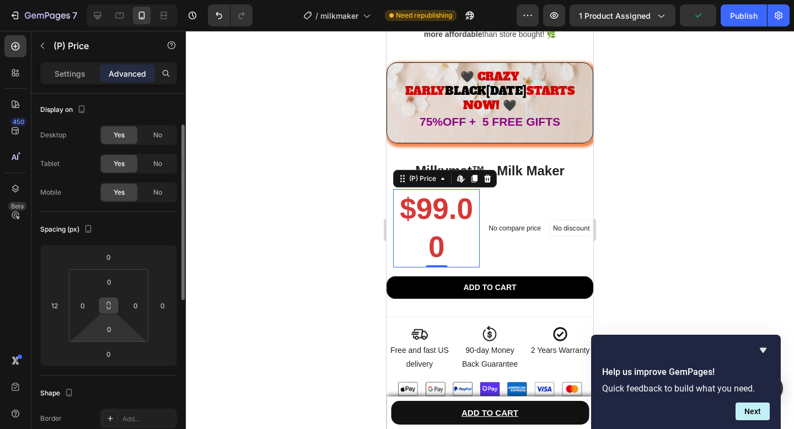
scroll to position [0, 0]
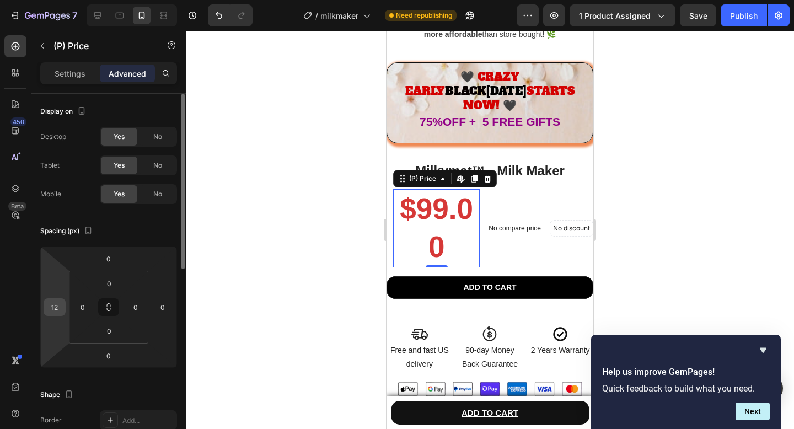
click at [63, 306] on div "12" at bounding box center [55, 307] width 22 height 18
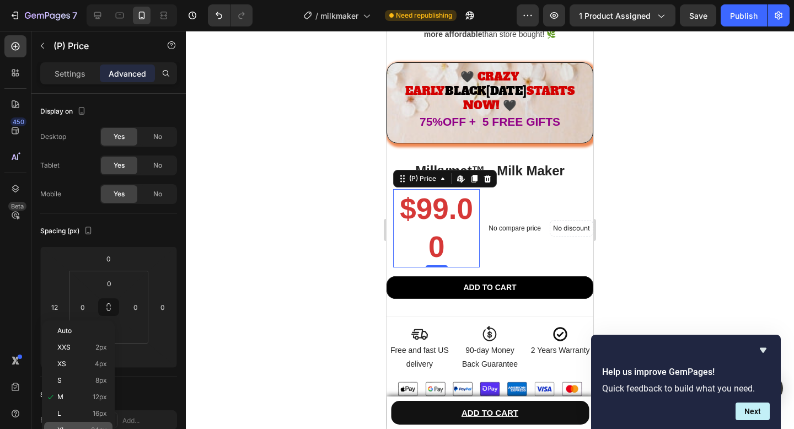
click at [71, 428] on p "XL 24px" at bounding box center [82, 430] width 50 height 8
type input "24"
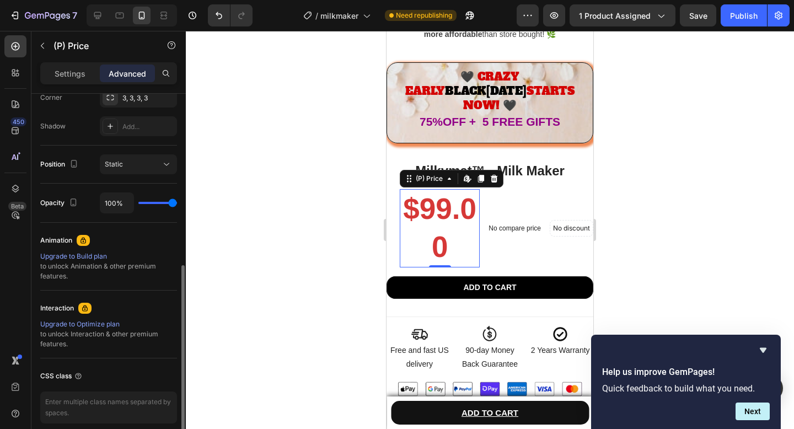
scroll to position [353, 0]
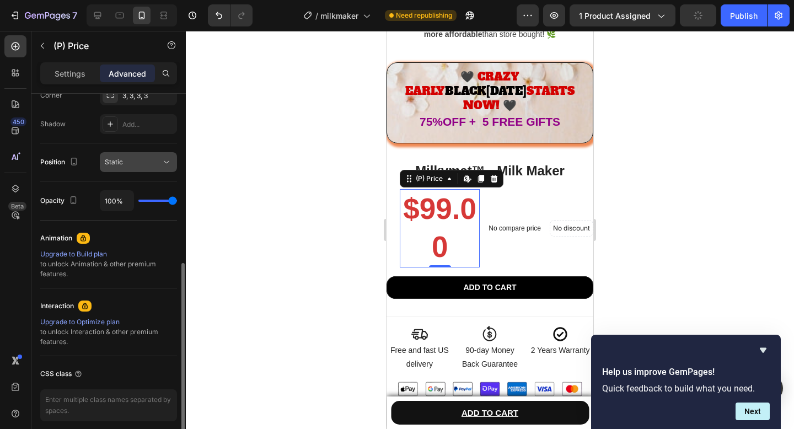
click at [132, 159] on div "Static" at bounding box center [133, 162] width 56 height 10
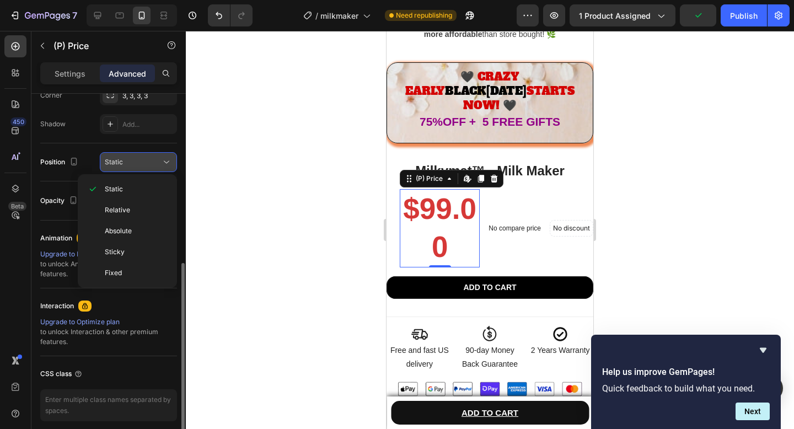
click at [132, 159] on div "Static" at bounding box center [133, 162] width 56 height 10
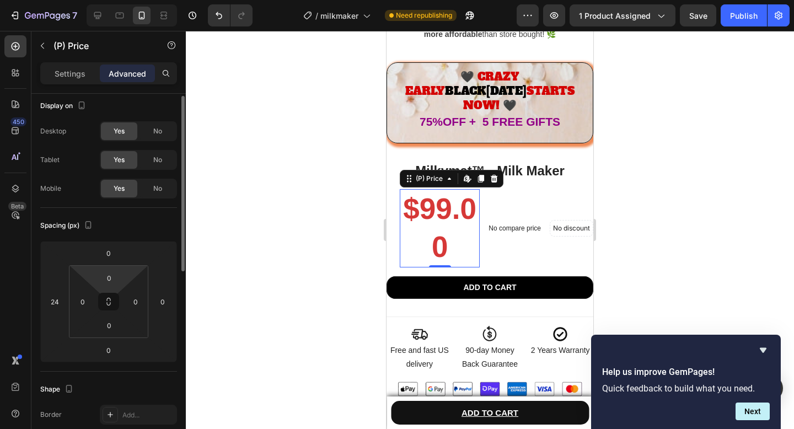
scroll to position [0, 0]
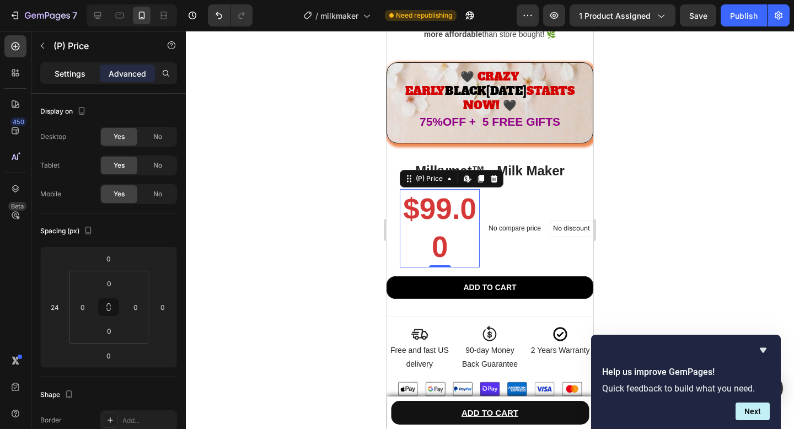
click at [58, 69] on p "Settings" at bounding box center [70, 74] width 31 height 12
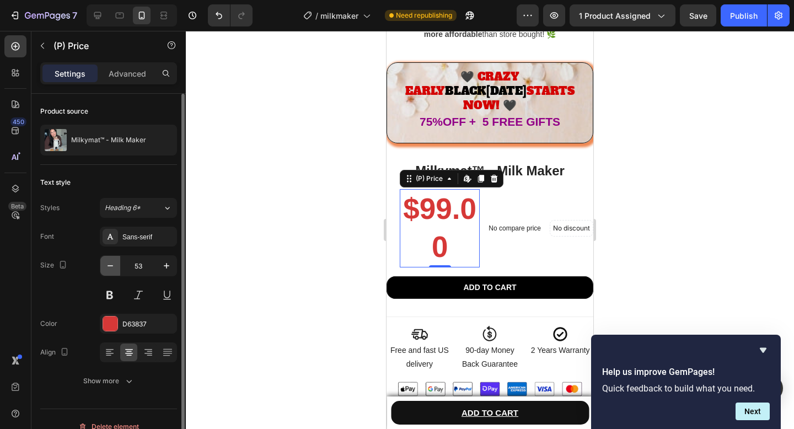
click at [110, 266] on icon "button" at bounding box center [110, 265] width 6 height 1
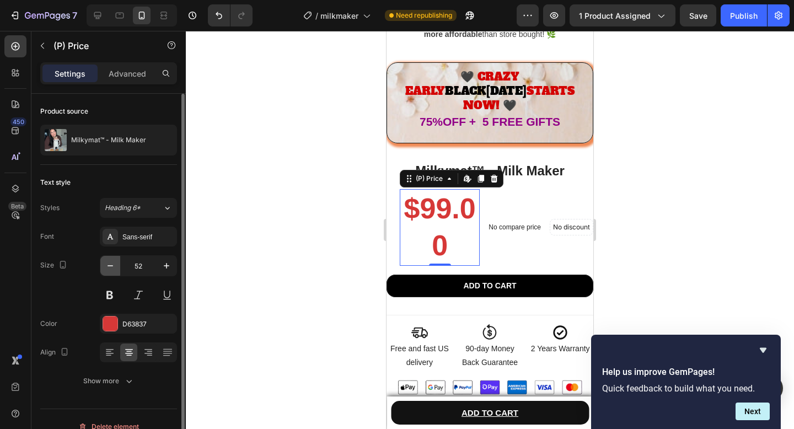
click at [110, 266] on icon "button" at bounding box center [110, 265] width 6 height 1
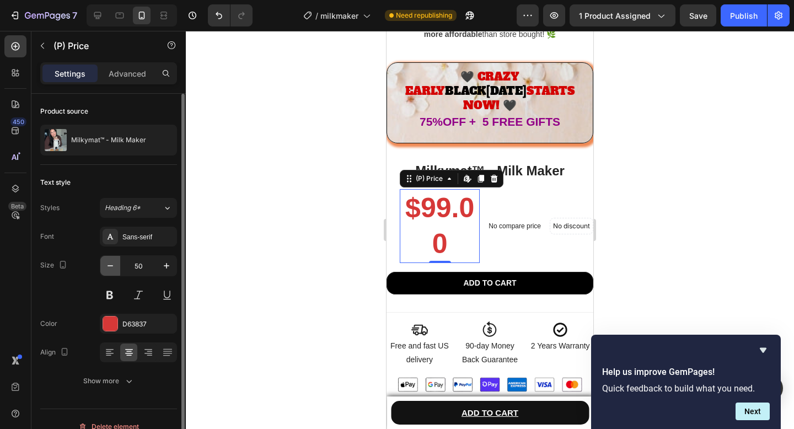
click at [110, 266] on icon "button" at bounding box center [110, 265] width 6 height 1
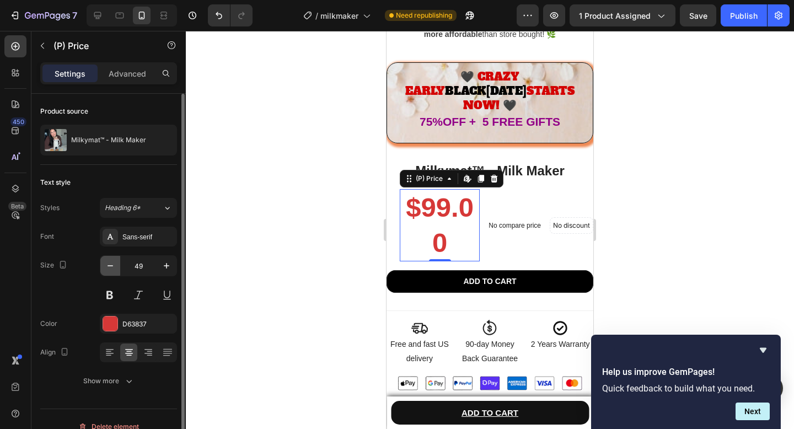
click at [110, 266] on icon "button" at bounding box center [110, 265] width 6 height 1
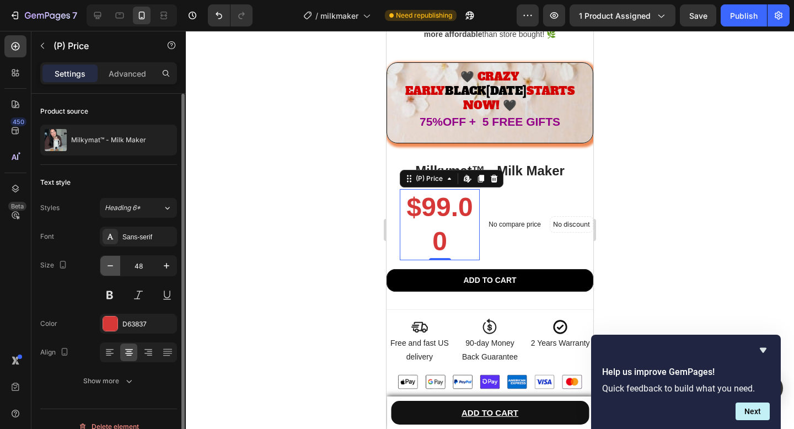
click at [110, 266] on icon "button" at bounding box center [110, 265] width 6 height 1
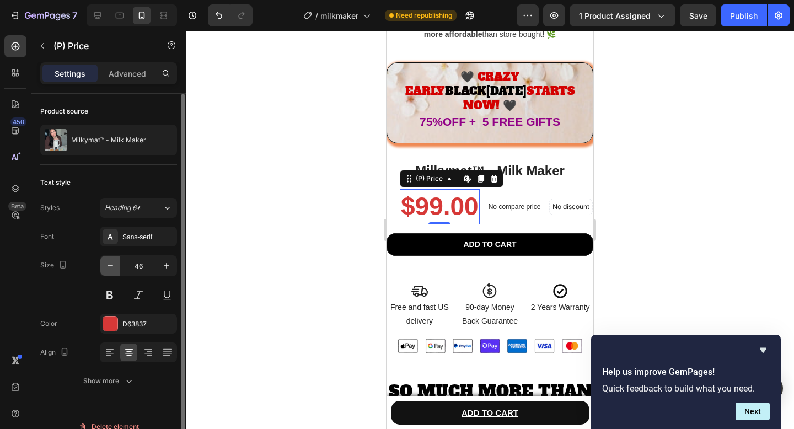
click at [110, 266] on icon "button" at bounding box center [110, 265] width 6 height 1
type input "45"
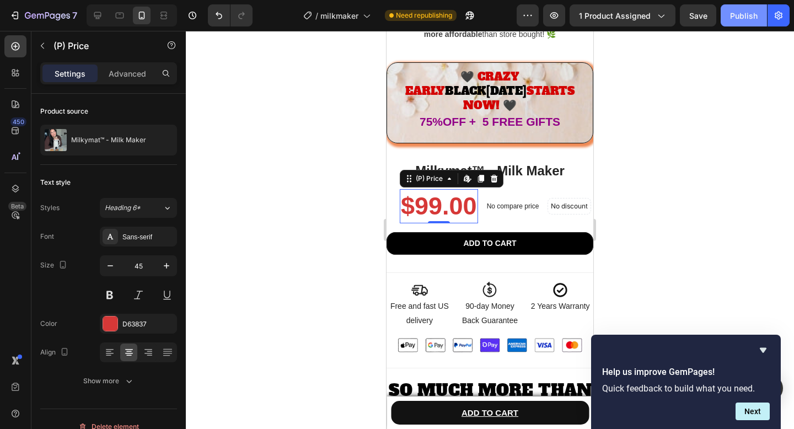
click at [731, 14] on div "Publish" at bounding box center [744, 16] width 28 height 12
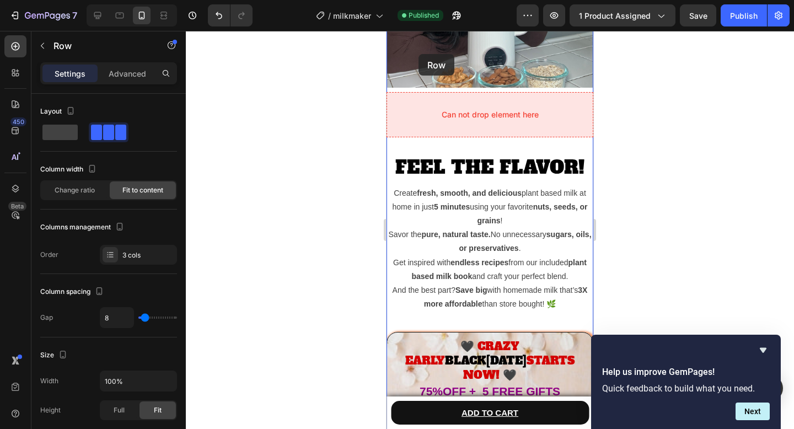
scroll to position [178, 0]
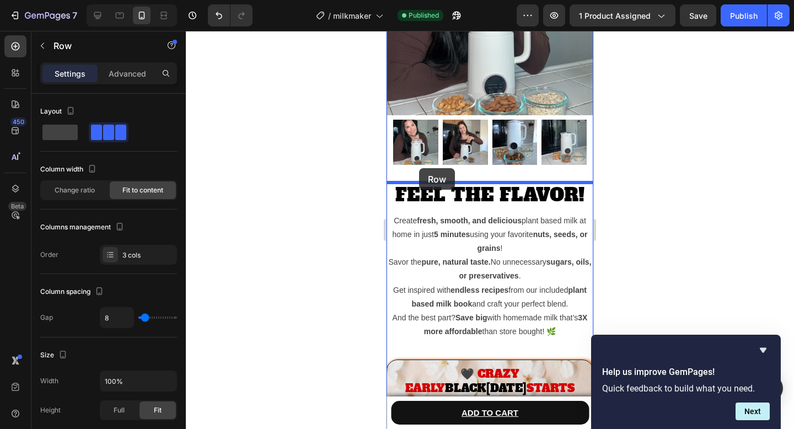
drag, startPoint x: 393, startPoint y: 234, endPoint x: 419, endPoint y: 168, distance: 71.0
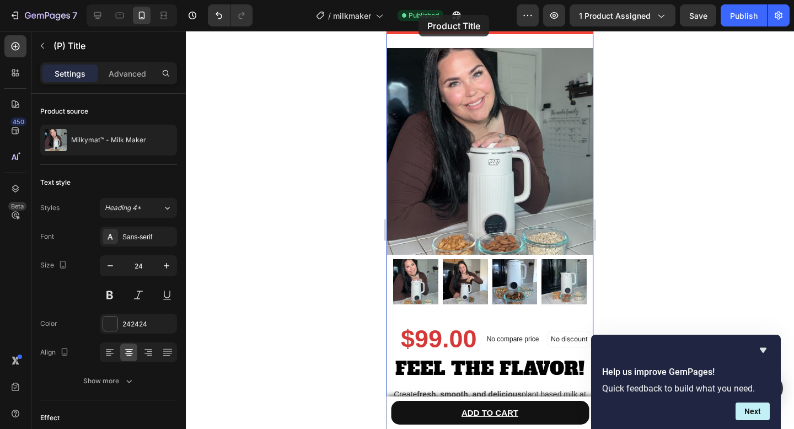
scroll to position [0, 0]
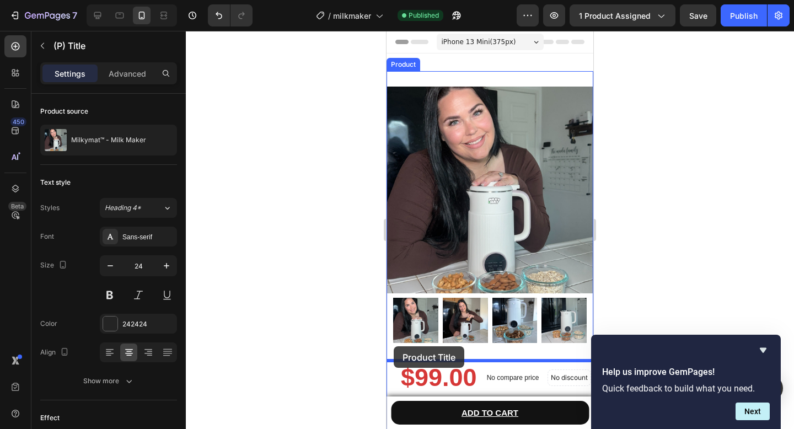
drag, startPoint x: 402, startPoint y: 121, endPoint x: 394, endPoint y: 346, distance: 225.0
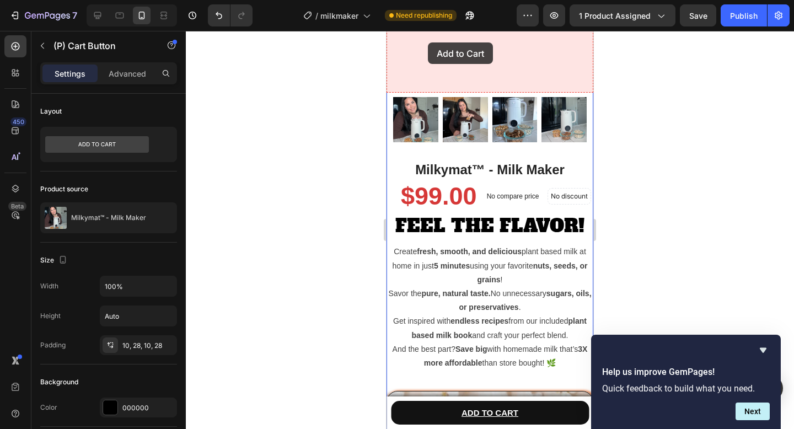
scroll to position [154, 0]
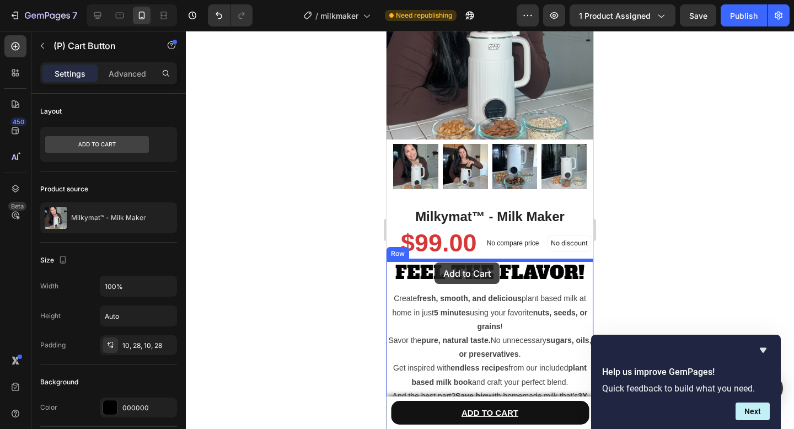
drag, startPoint x: 414, startPoint y: 258, endPoint x: 434, endPoint y: 262, distance: 20.9
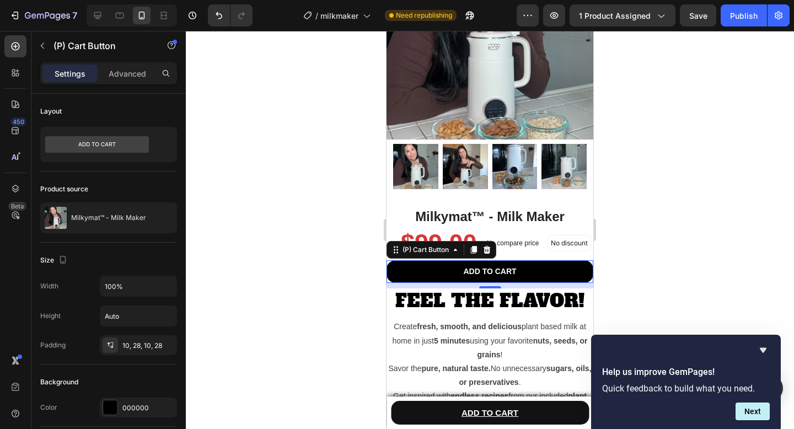
click at [336, 192] on div at bounding box center [490, 230] width 608 height 398
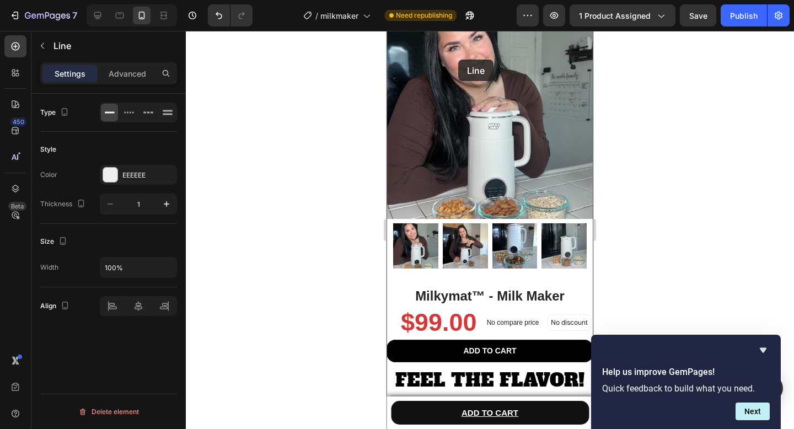
scroll to position [52, 0]
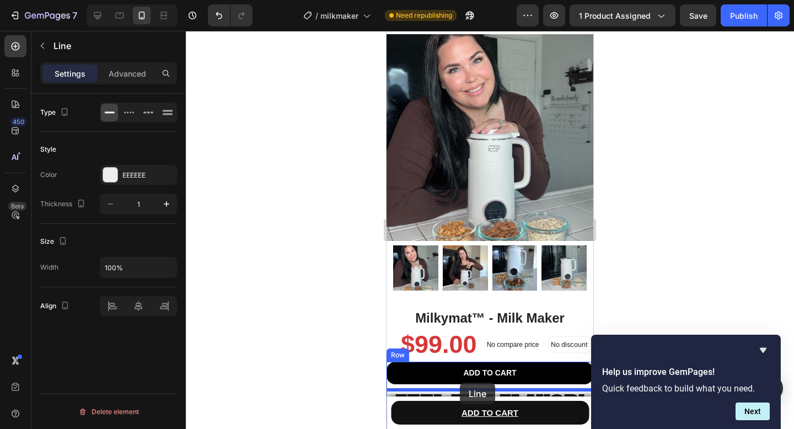
drag, startPoint x: 449, startPoint y: 230, endPoint x: 460, endPoint y: 383, distance: 153.0
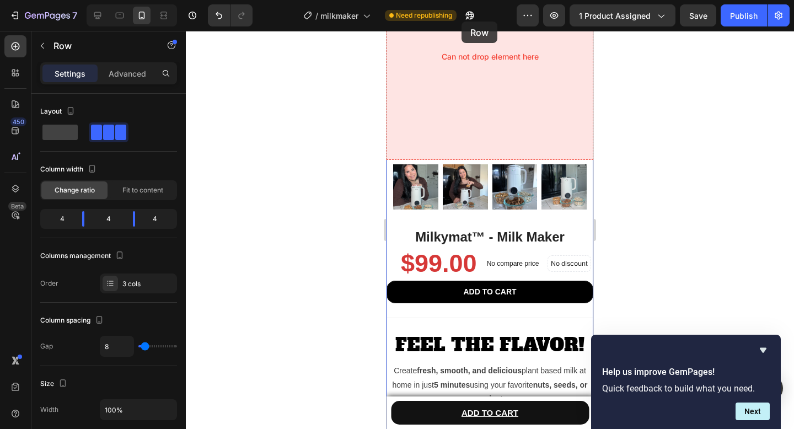
scroll to position [128, 0]
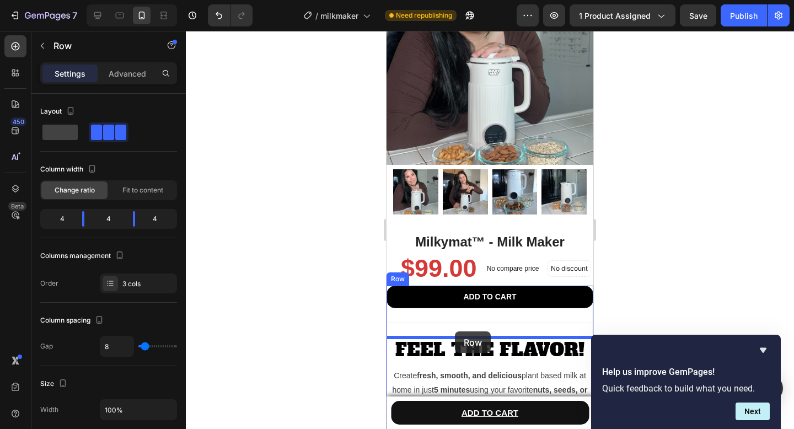
drag, startPoint x: 456, startPoint y: 183, endPoint x: 455, endPoint y: 331, distance: 148.3
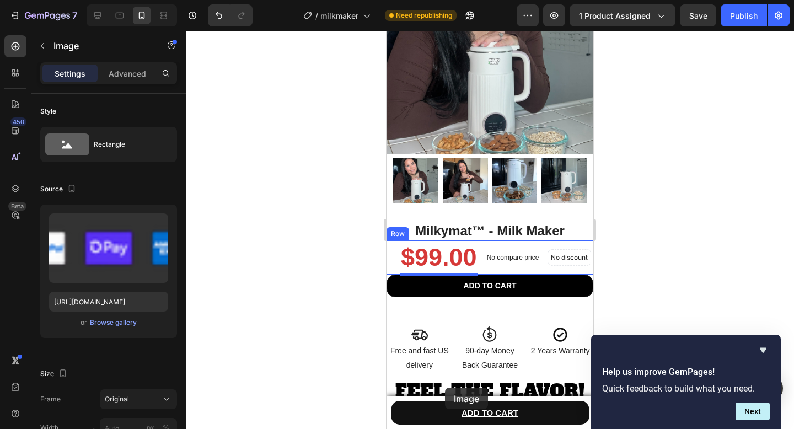
scroll to position [151, 0]
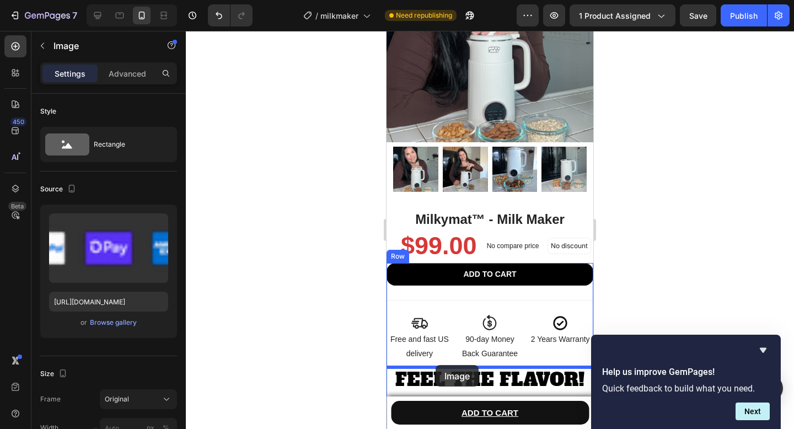
drag, startPoint x: 439, startPoint y: 170, endPoint x: 435, endPoint y: 365, distance: 195.1
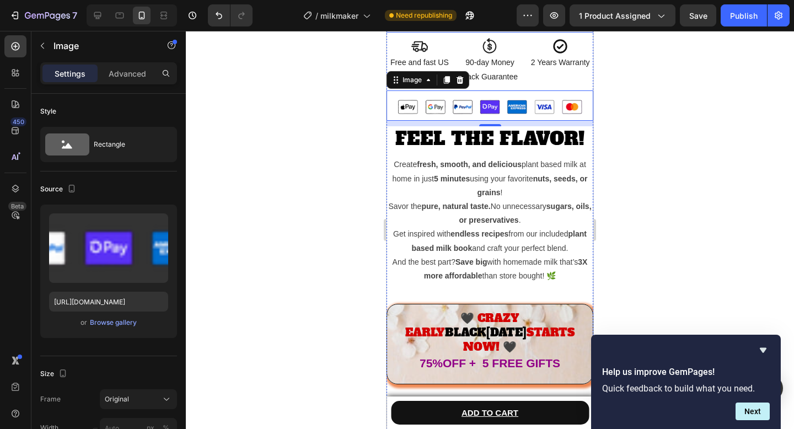
scroll to position [429, 0]
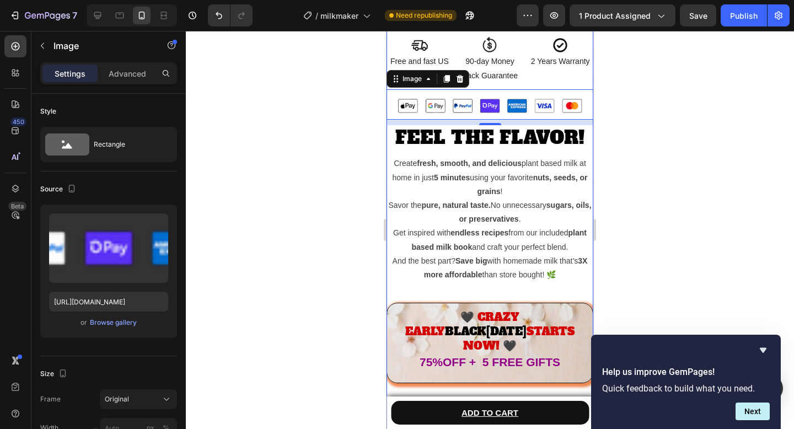
click at [324, 246] on div at bounding box center [490, 230] width 608 height 398
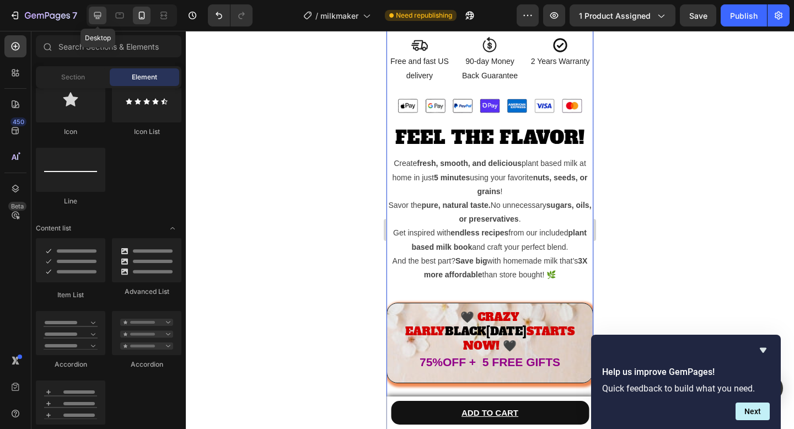
click at [101, 18] on icon at bounding box center [97, 15] width 11 height 11
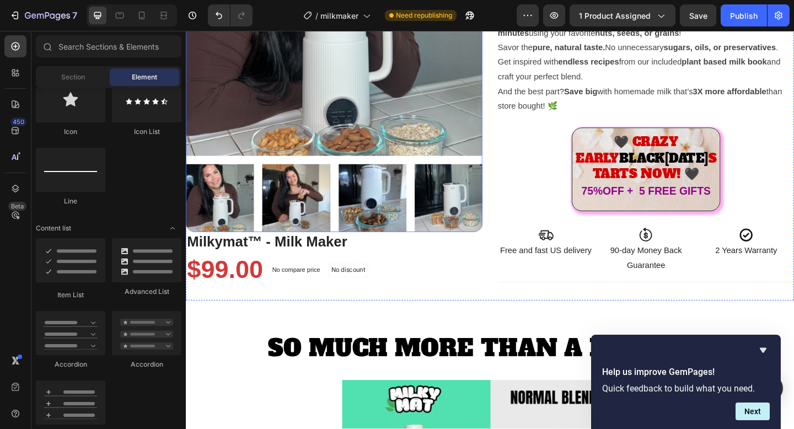
scroll to position [232, 0]
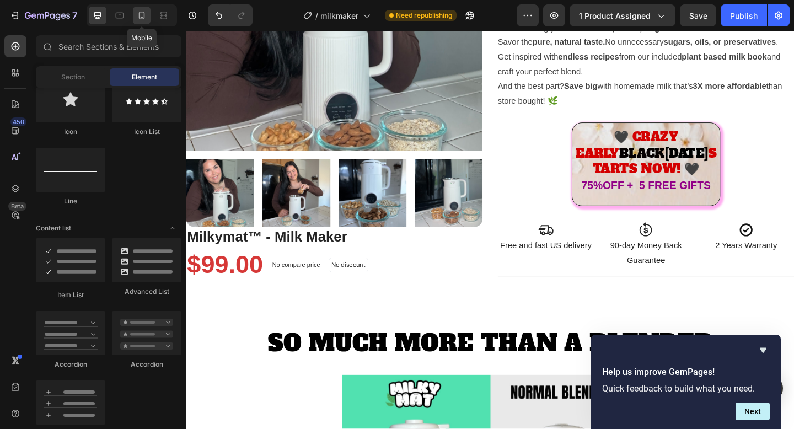
click at [141, 19] on icon at bounding box center [141, 15] width 11 height 11
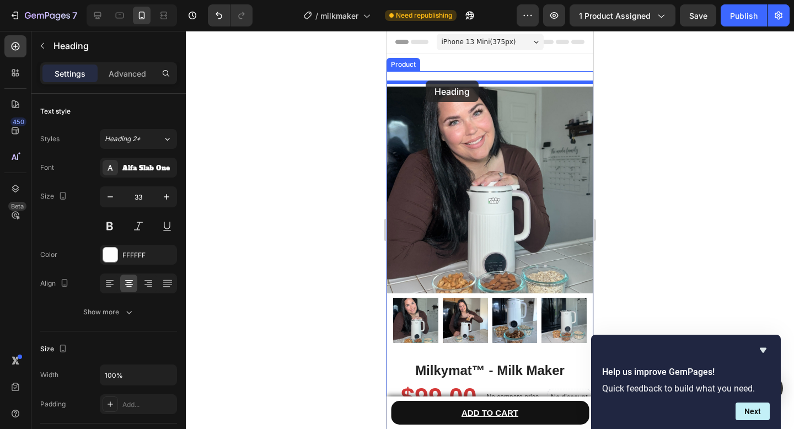
drag, startPoint x: 424, startPoint y: 260, endPoint x: 426, endPoint y: 80, distance: 179.7
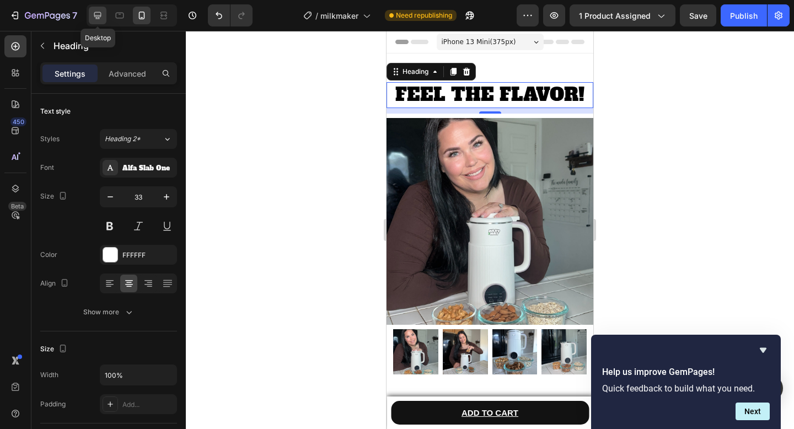
click at [97, 17] on icon at bounding box center [97, 15] width 7 height 7
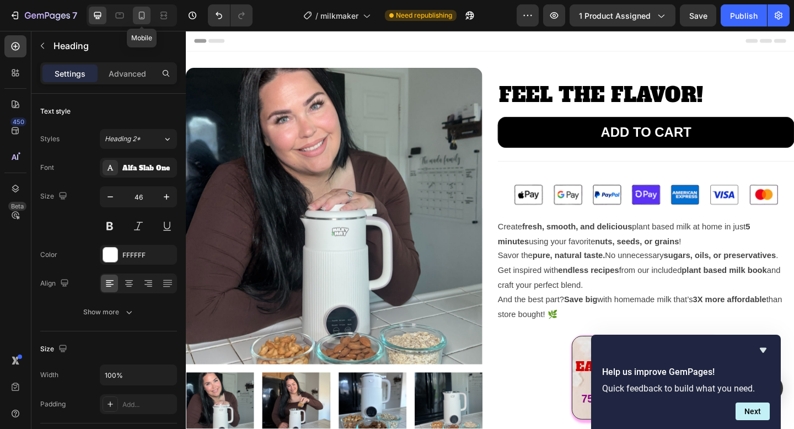
drag, startPoint x: 140, startPoint y: 10, endPoint x: 122, endPoint y: 143, distance: 134.6
click at [140, 10] on icon at bounding box center [141, 15] width 11 height 11
type input "33"
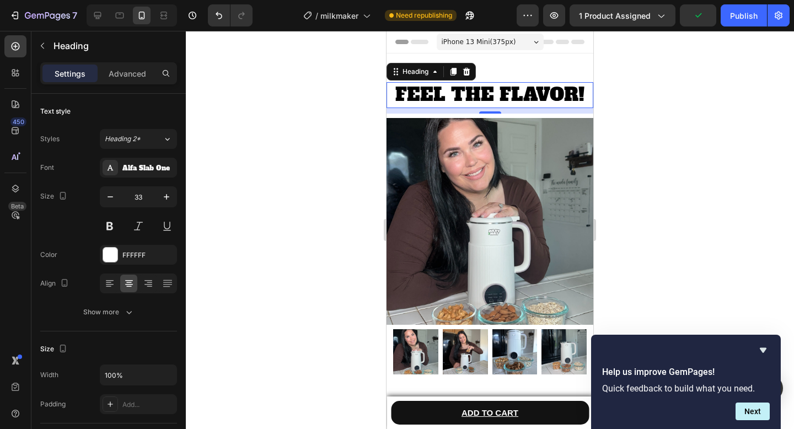
click at [254, 193] on div at bounding box center [490, 230] width 608 height 398
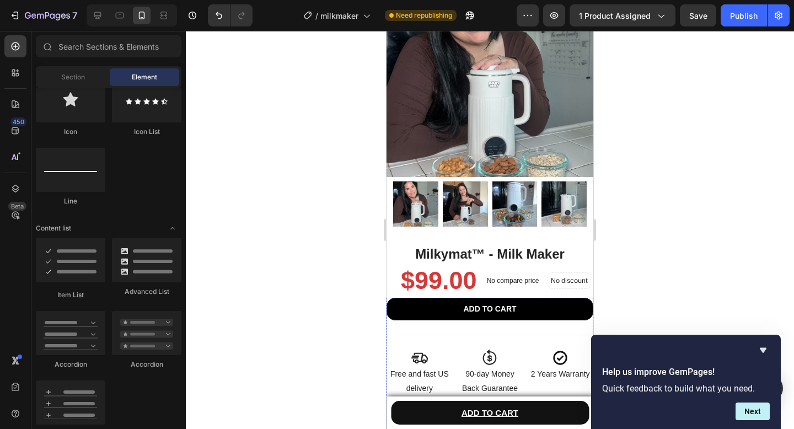
scroll to position [53, 0]
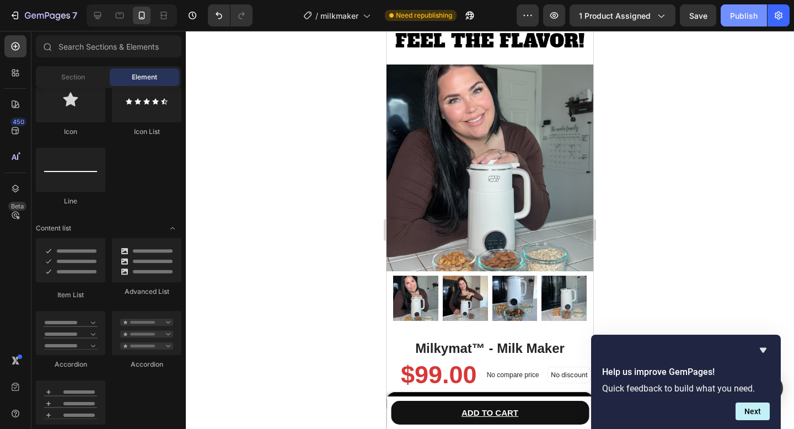
click at [739, 25] on button "Publish" at bounding box center [743, 15] width 46 height 22
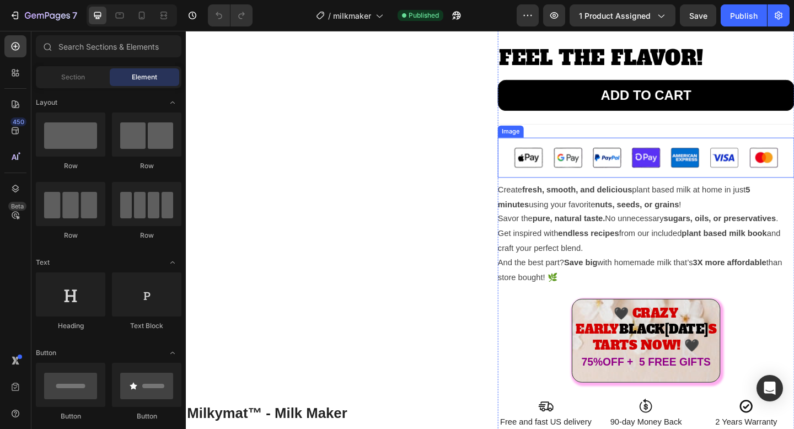
scroll to position [44, 0]
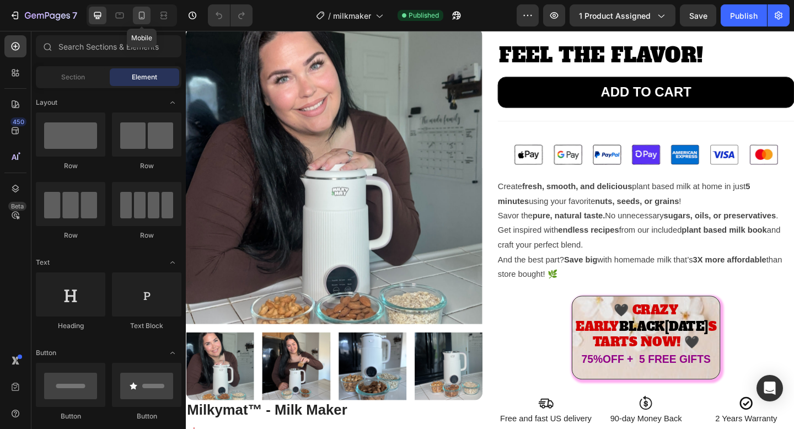
click at [146, 19] on icon at bounding box center [141, 15] width 11 height 11
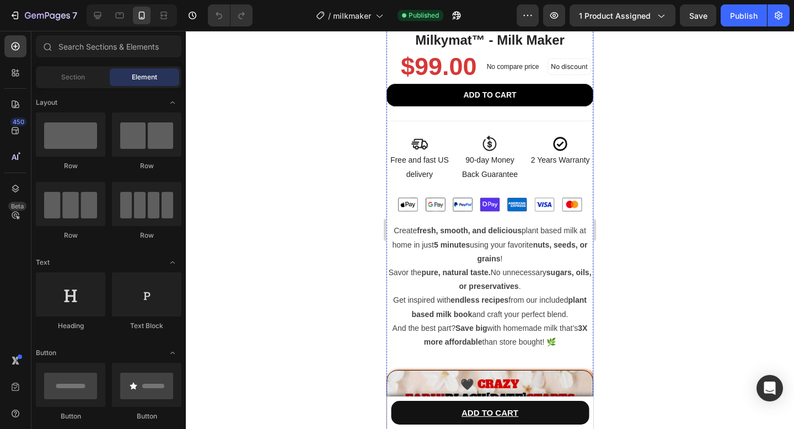
scroll to position [367, 0]
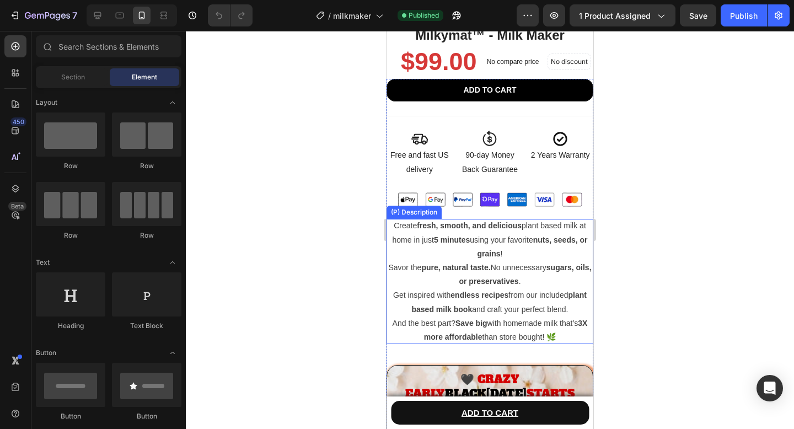
click at [468, 266] on strong "pure, natural taste." at bounding box center [455, 267] width 69 height 9
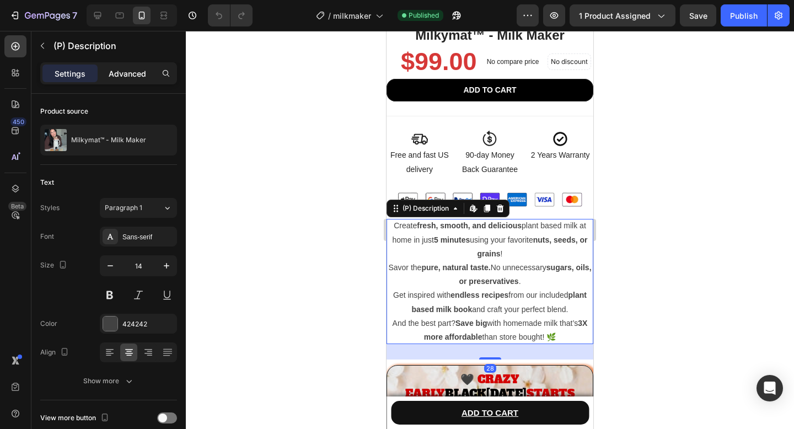
click at [119, 73] on p "Advanced" at bounding box center [127, 74] width 37 height 12
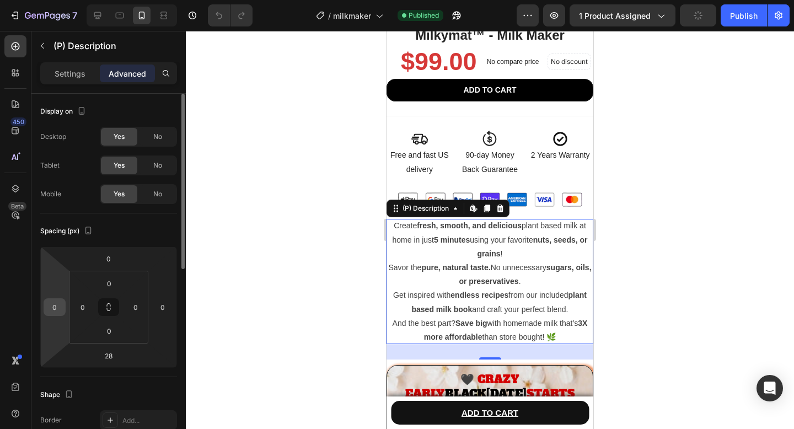
click at [56, 307] on input "0" at bounding box center [54, 307] width 17 height 17
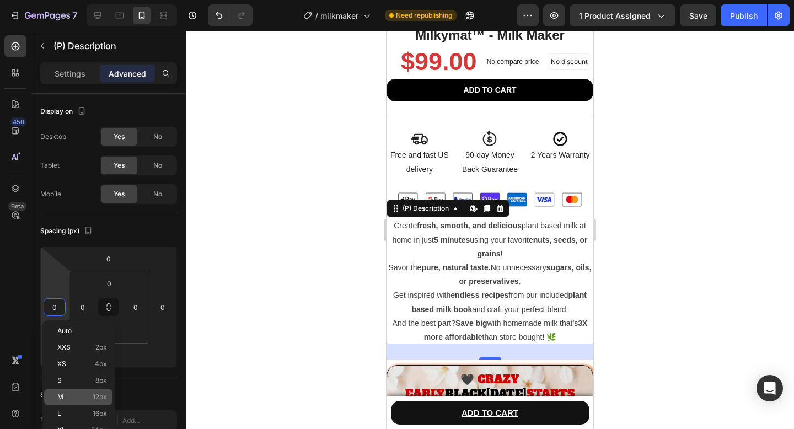
click at [80, 400] on p "M 12px" at bounding box center [82, 397] width 50 height 8
type input "12"
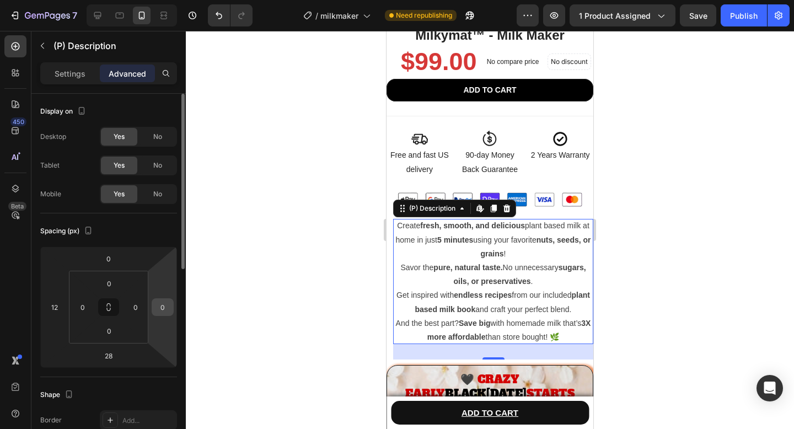
click at [162, 314] on input "0" at bounding box center [162, 307] width 17 height 17
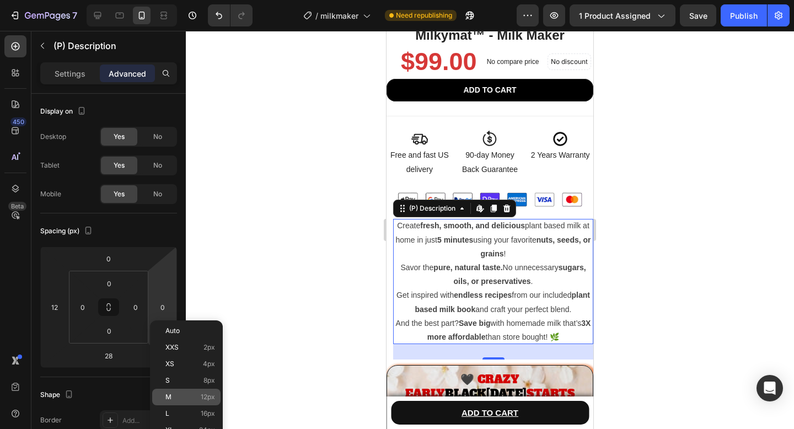
click at [164, 395] on div "M 12px" at bounding box center [186, 397] width 68 height 17
type input "12"
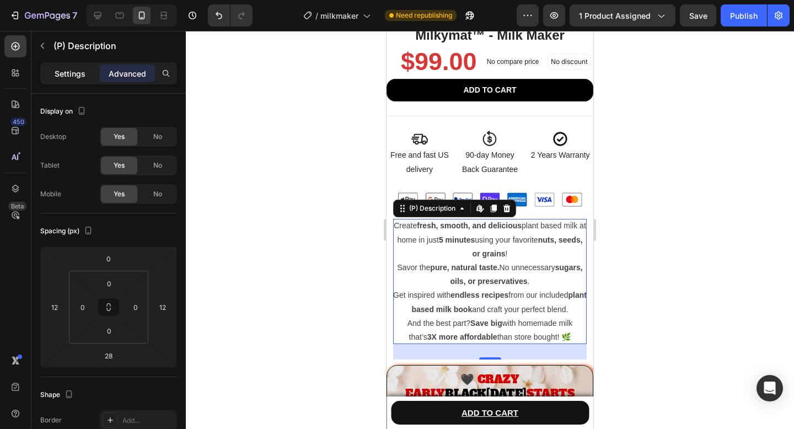
click at [69, 77] on p "Settings" at bounding box center [70, 74] width 31 height 12
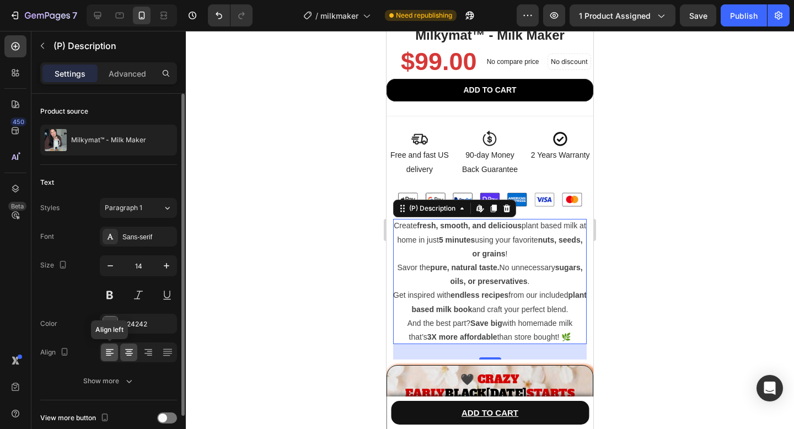
click at [107, 358] on div at bounding box center [109, 352] width 17 height 18
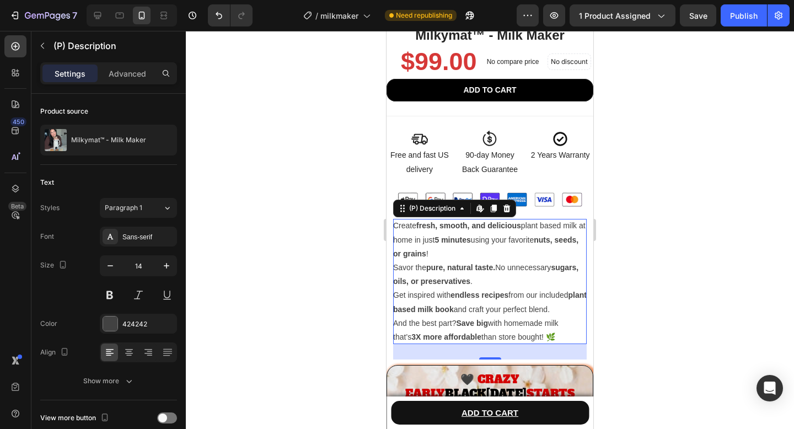
click at [316, 225] on div at bounding box center [490, 230] width 608 height 398
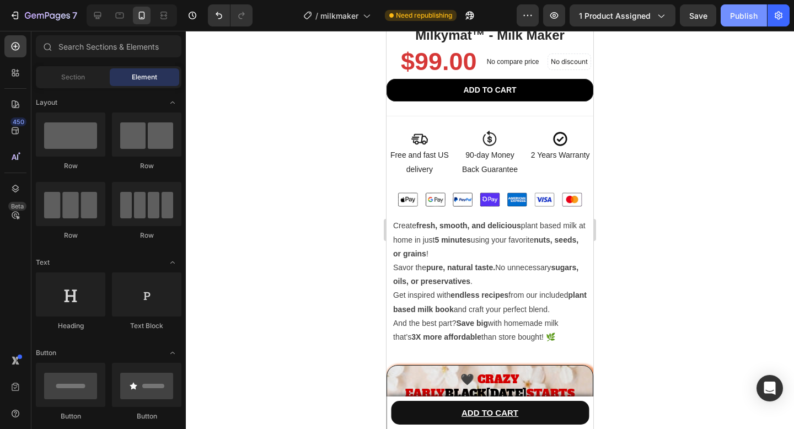
click at [744, 21] on button "Publish" at bounding box center [743, 15] width 46 height 22
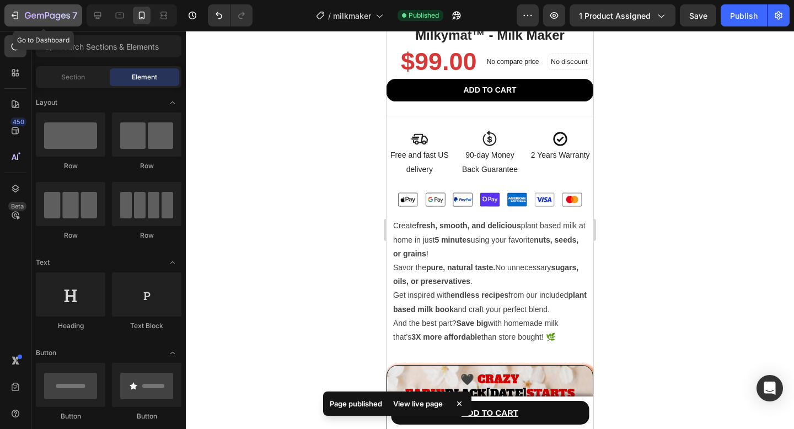
click at [13, 14] on icon "button" at bounding box center [14, 15] width 5 height 3
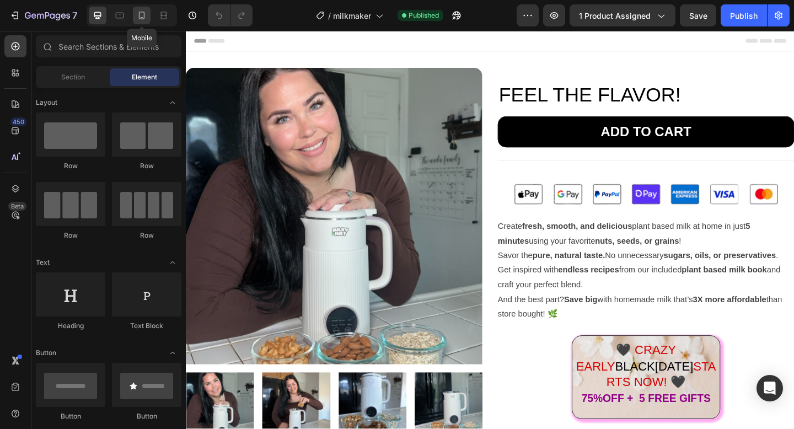
click at [138, 17] on icon at bounding box center [141, 15] width 11 height 11
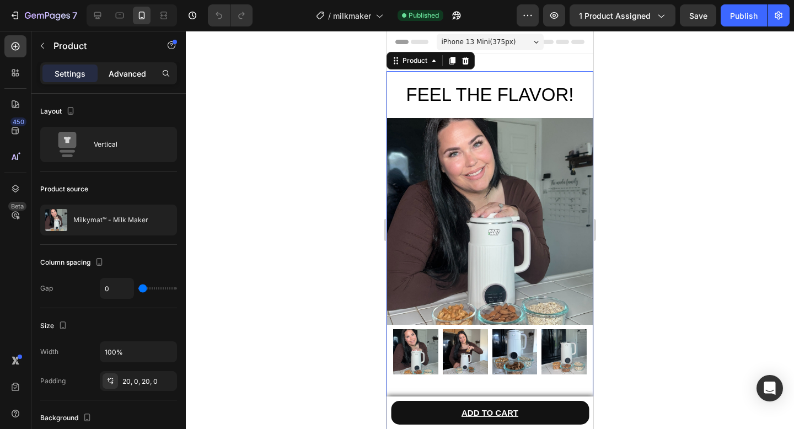
click at [127, 78] on p "Advanced" at bounding box center [127, 74] width 37 height 12
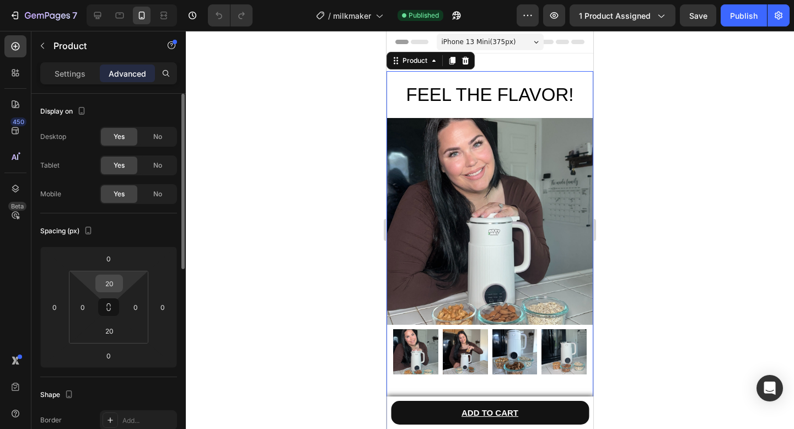
click at [111, 288] on input "20" at bounding box center [109, 283] width 22 height 17
type input "0"
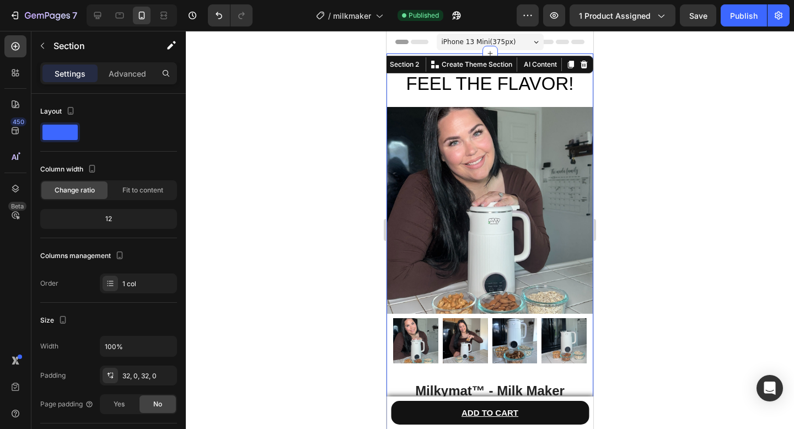
click at [130, 63] on div "Settings Advanced" at bounding box center [108, 73] width 137 height 22
click at [130, 74] on p "Advanced" at bounding box center [127, 74] width 37 height 12
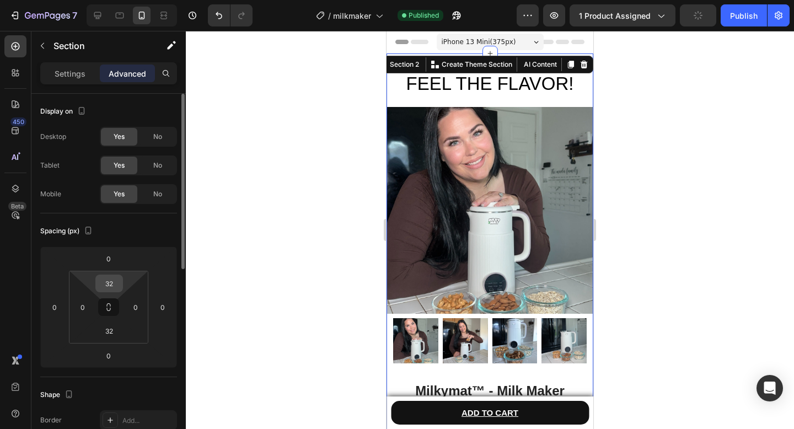
click at [109, 284] on input "32" at bounding box center [109, 283] width 22 height 17
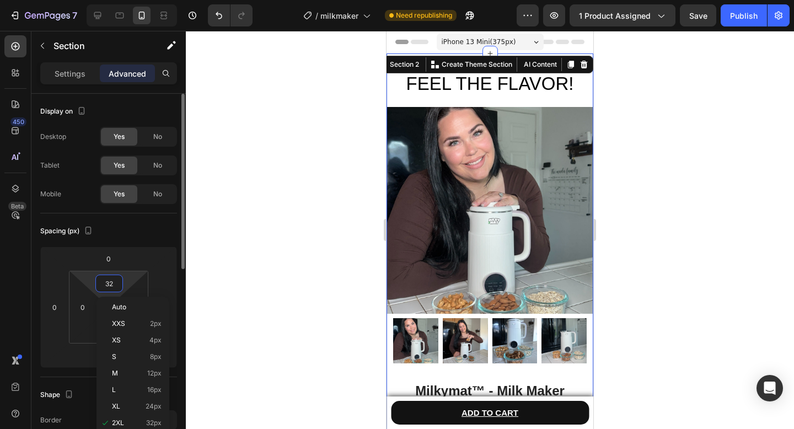
type input "0"
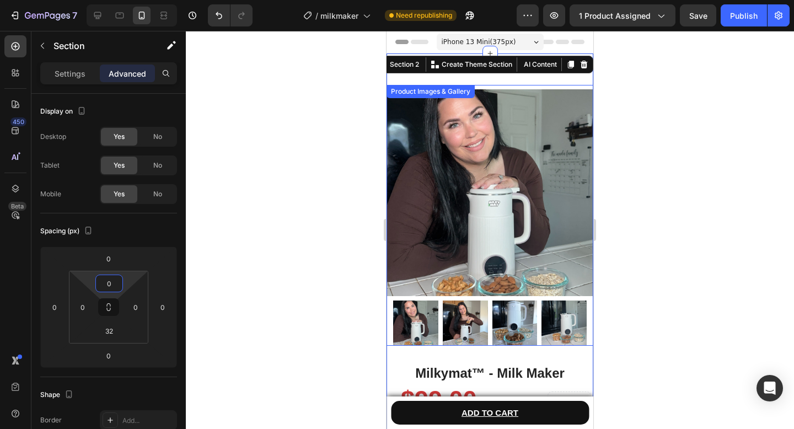
click at [305, 155] on div at bounding box center [490, 230] width 608 height 398
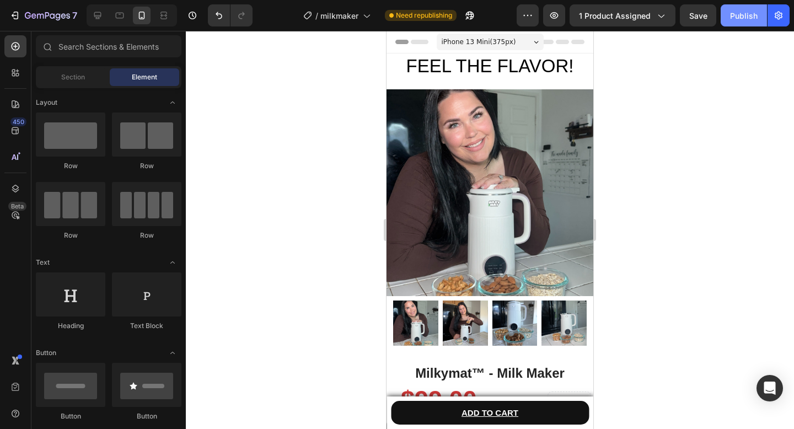
click at [728, 17] on button "Publish" at bounding box center [743, 15] width 46 height 22
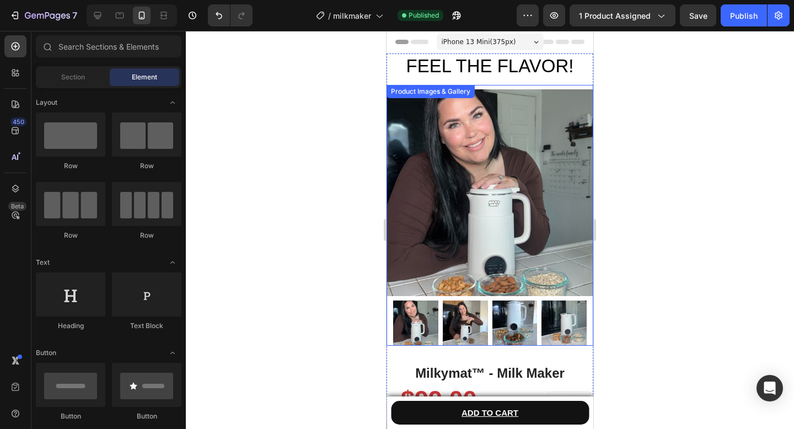
scroll to position [16, 0]
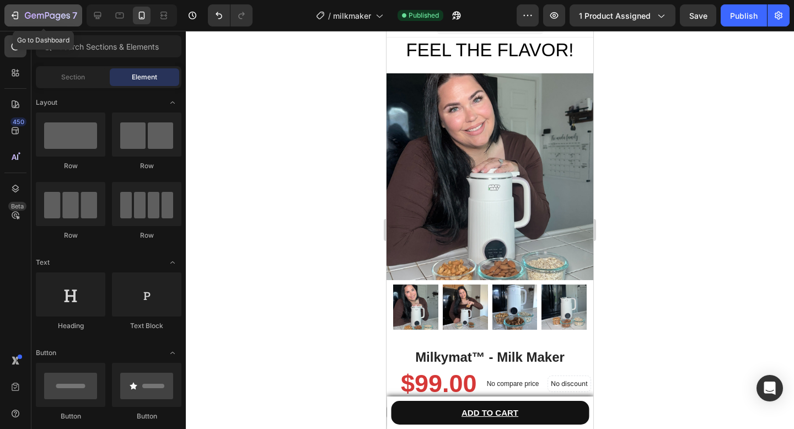
click at [37, 13] on icon "button" at bounding box center [47, 16] width 45 height 9
